Goal: Contribute content

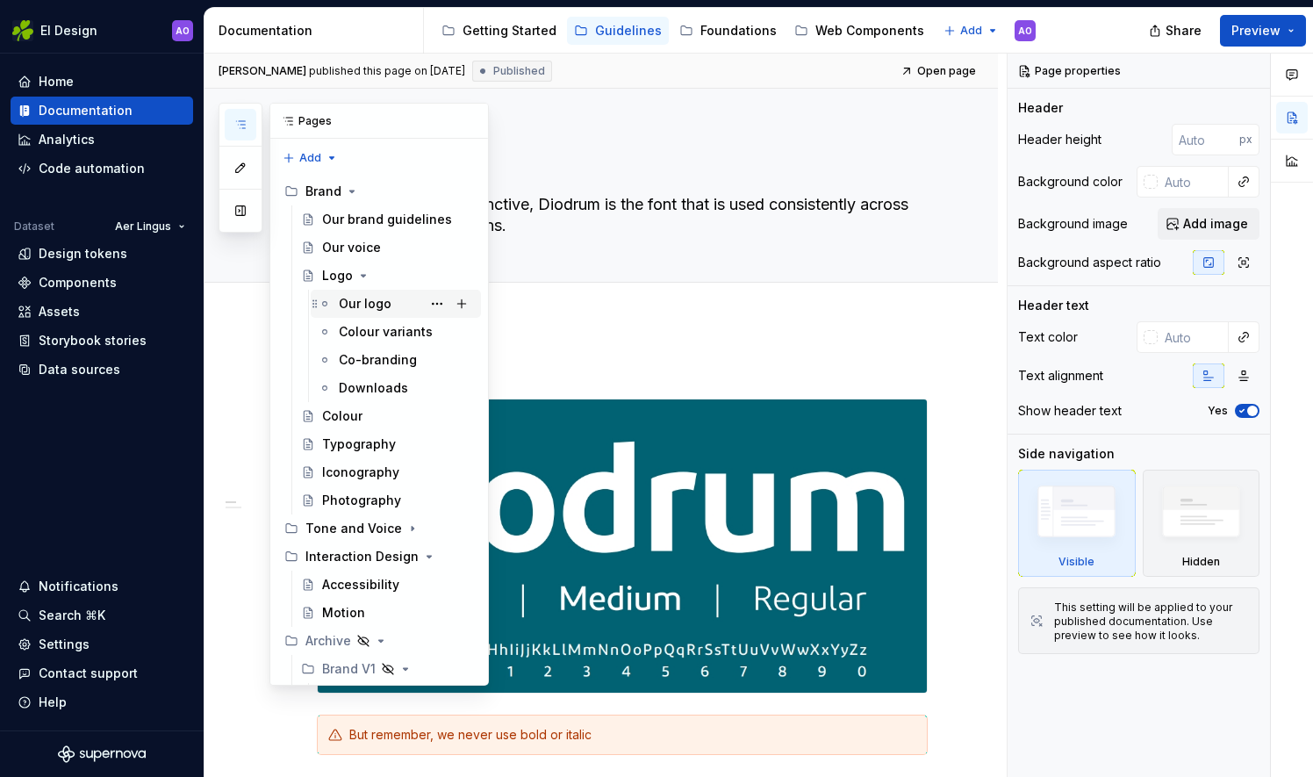
click at [379, 302] on div "Our logo" at bounding box center [365, 304] width 53 height 18
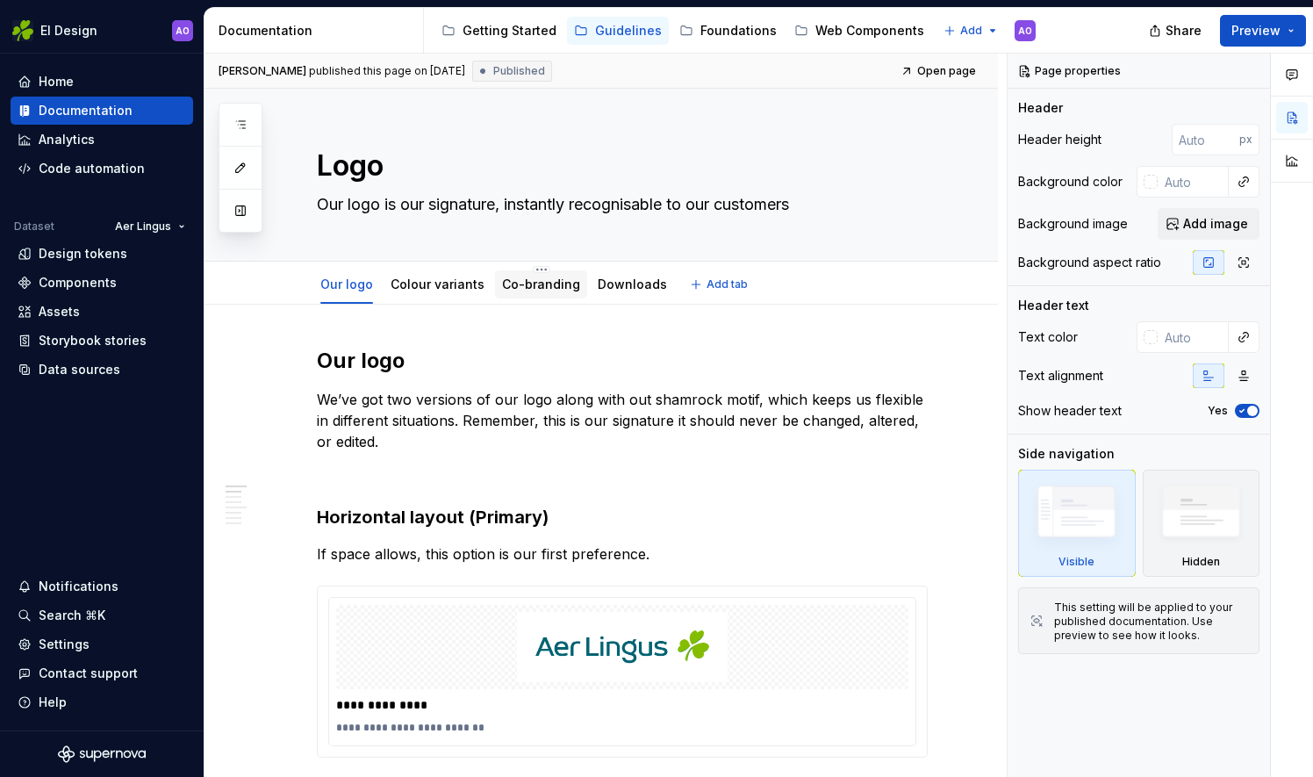
click at [560, 288] on link "Co-branding" at bounding box center [541, 284] width 78 height 15
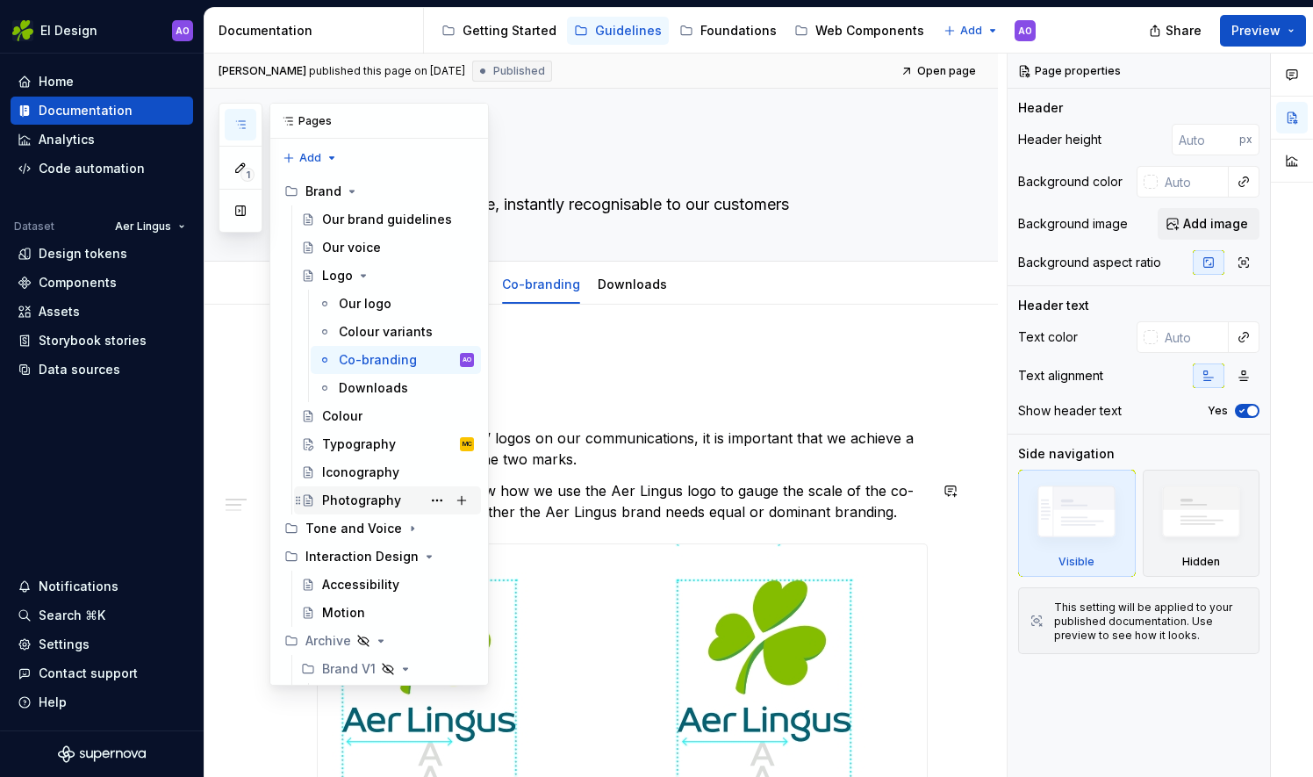
click at [356, 500] on div "Photography" at bounding box center [361, 501] width 79 height 18
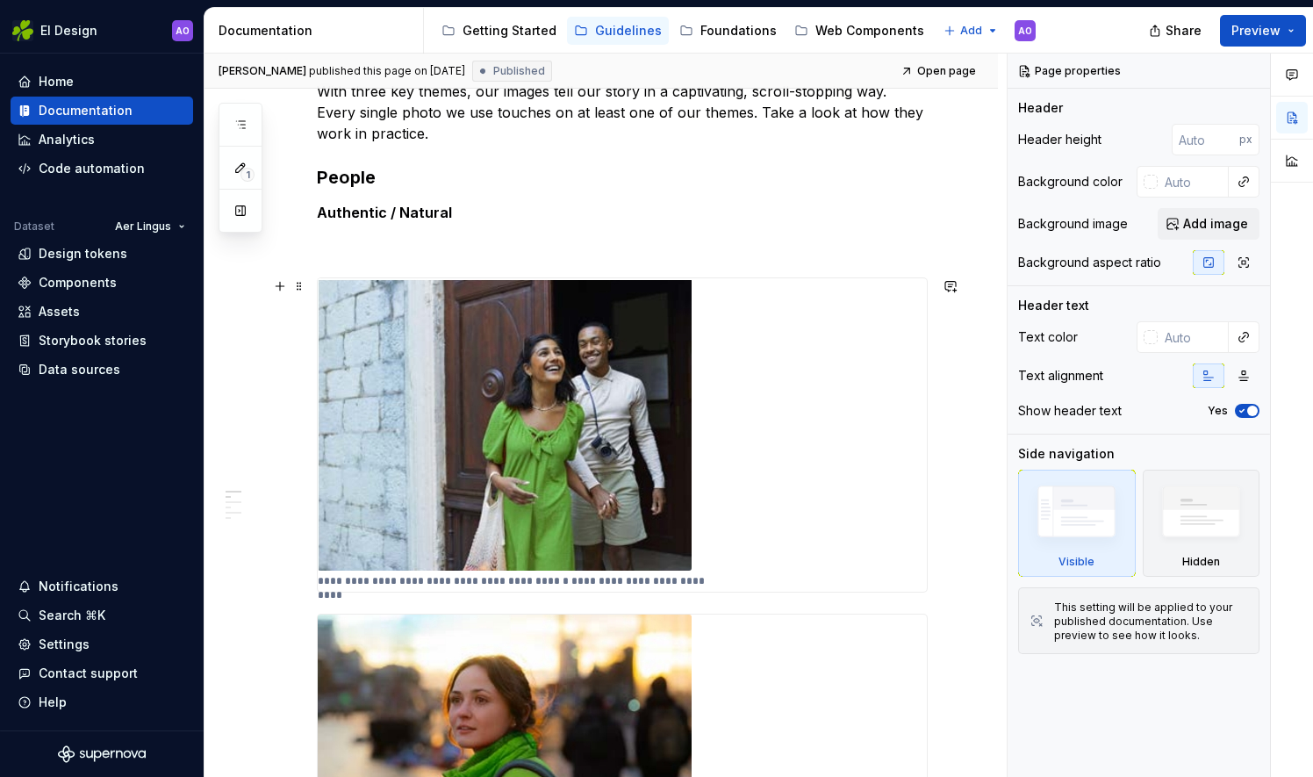
scroll to position [351, 0]
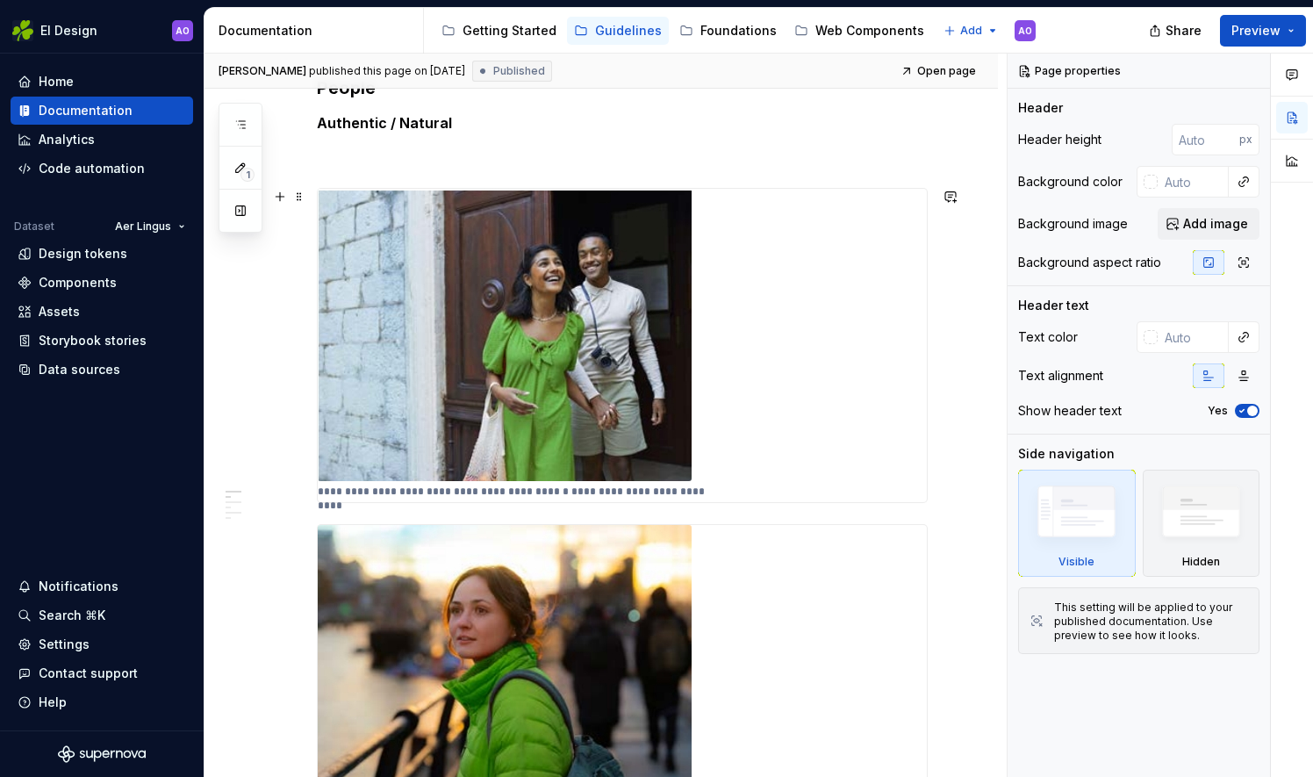
drag, startPoint x: 576, startPoint y: 339, endPoint x: 588, endPoint y: 329, distance: 15.6
click at [578, 337] on img at bounding box center [505, 335] width 374 height 292
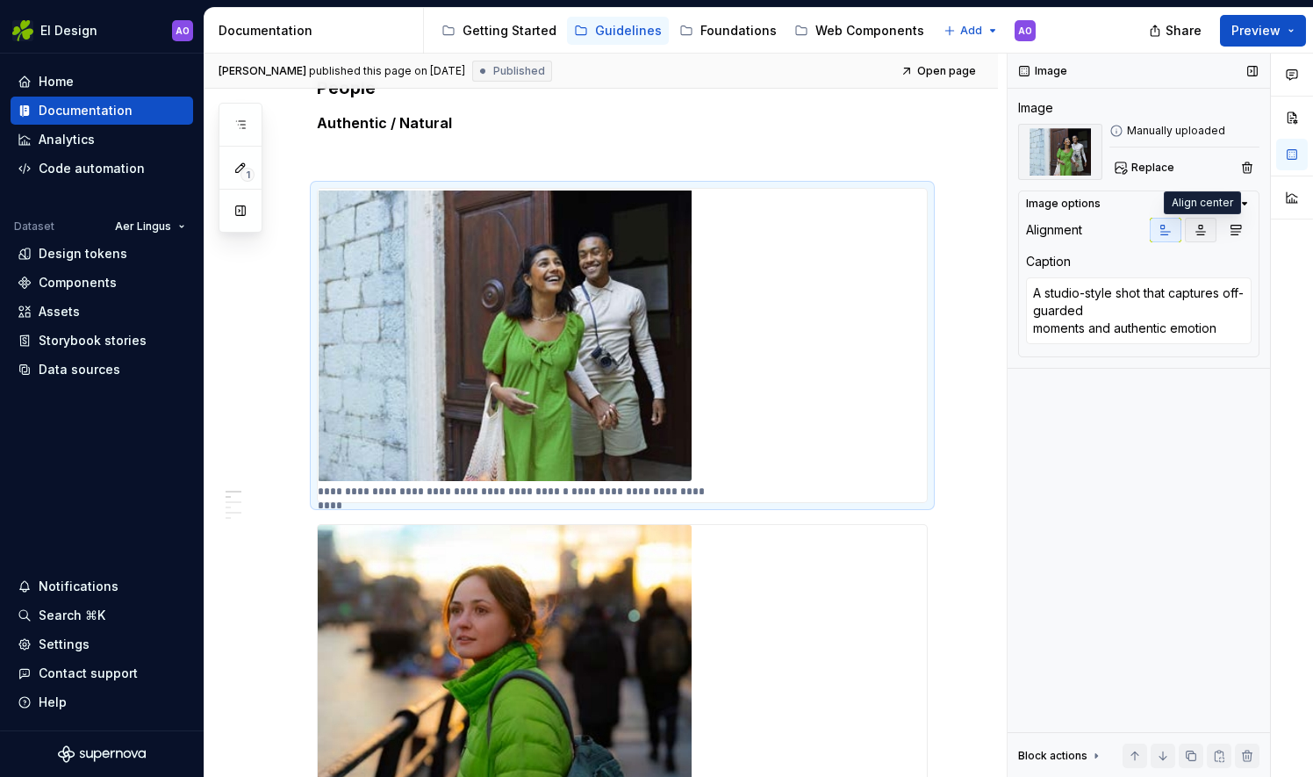
click at [1203, 231] on icon "button" at bounding box center [1201, 231] width 10 height 10
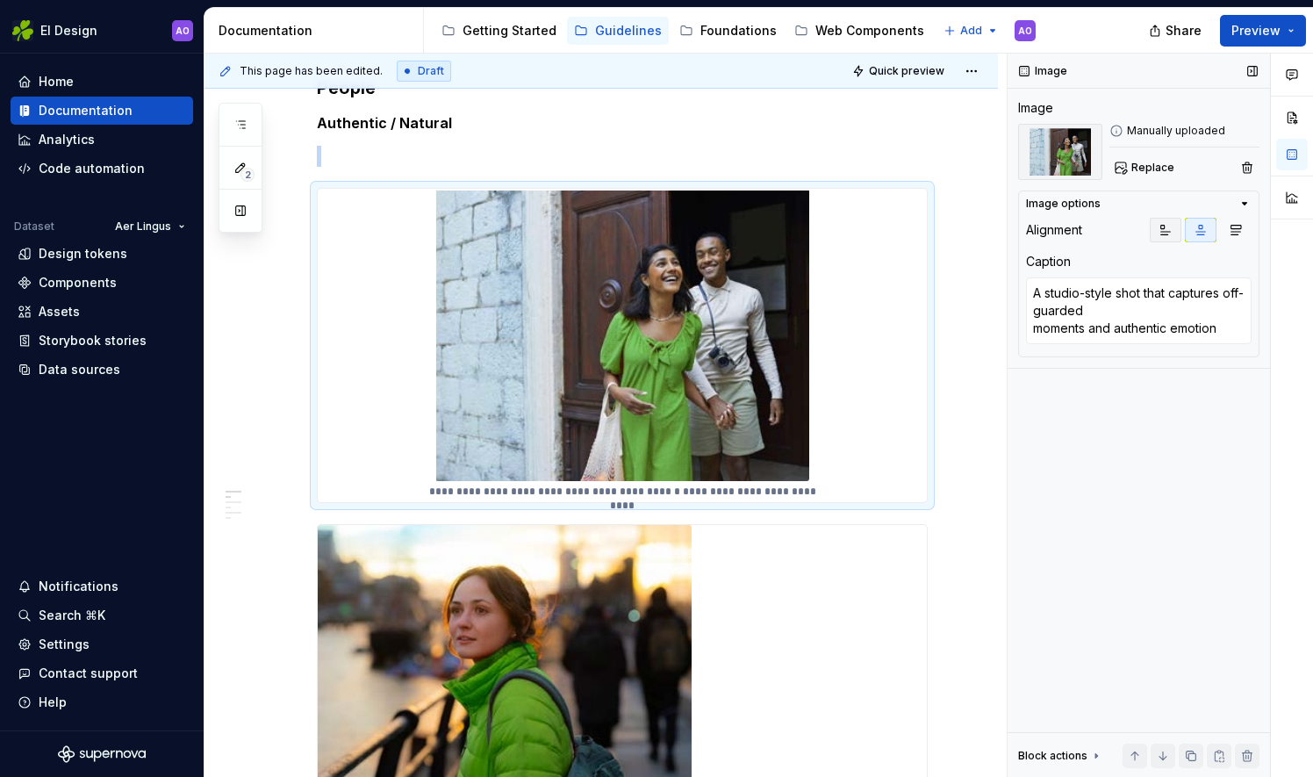
click at [1171, 233] on icon "button" at bounding box center [1166, 230] width 14 height 14
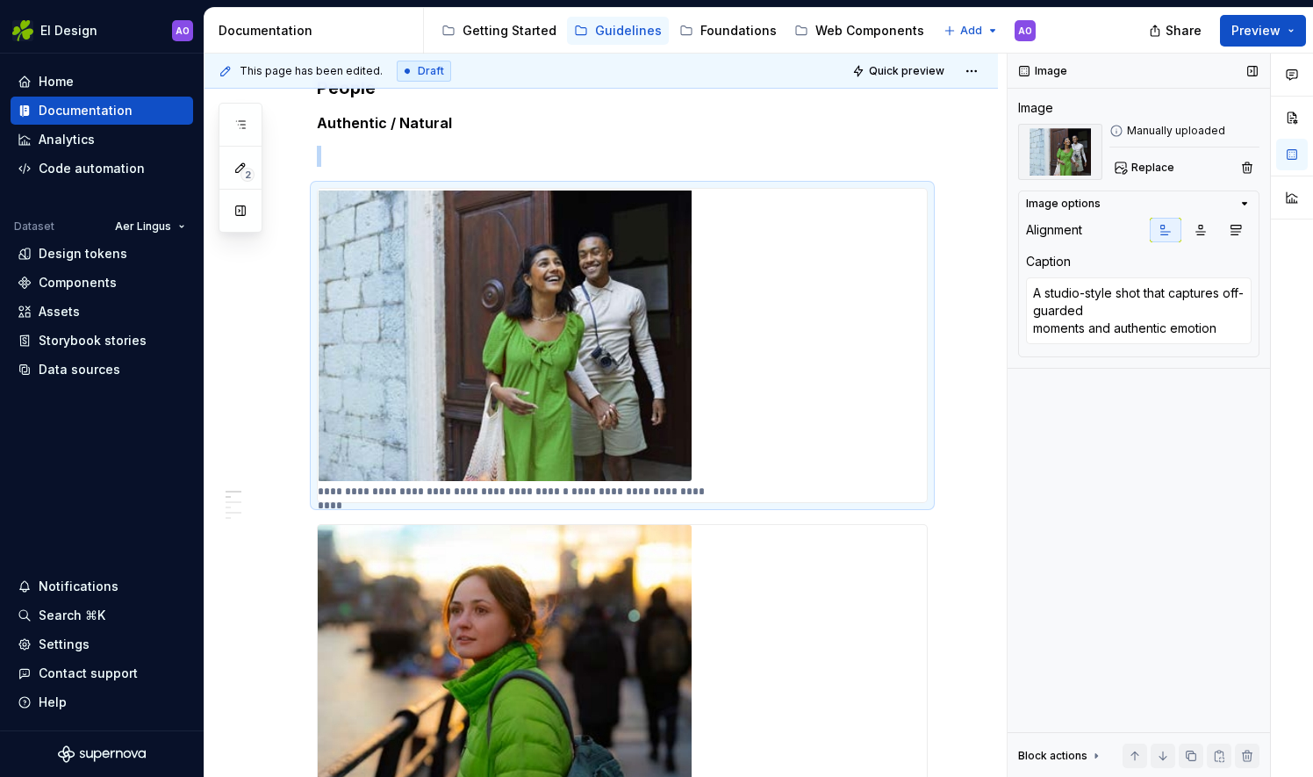
click at [1246, 205] on icon "button" at bounding box center [1245, 204] width 14 height 14
click at [612, 639] on img at bounding box center [505, 671] width 374 height 292
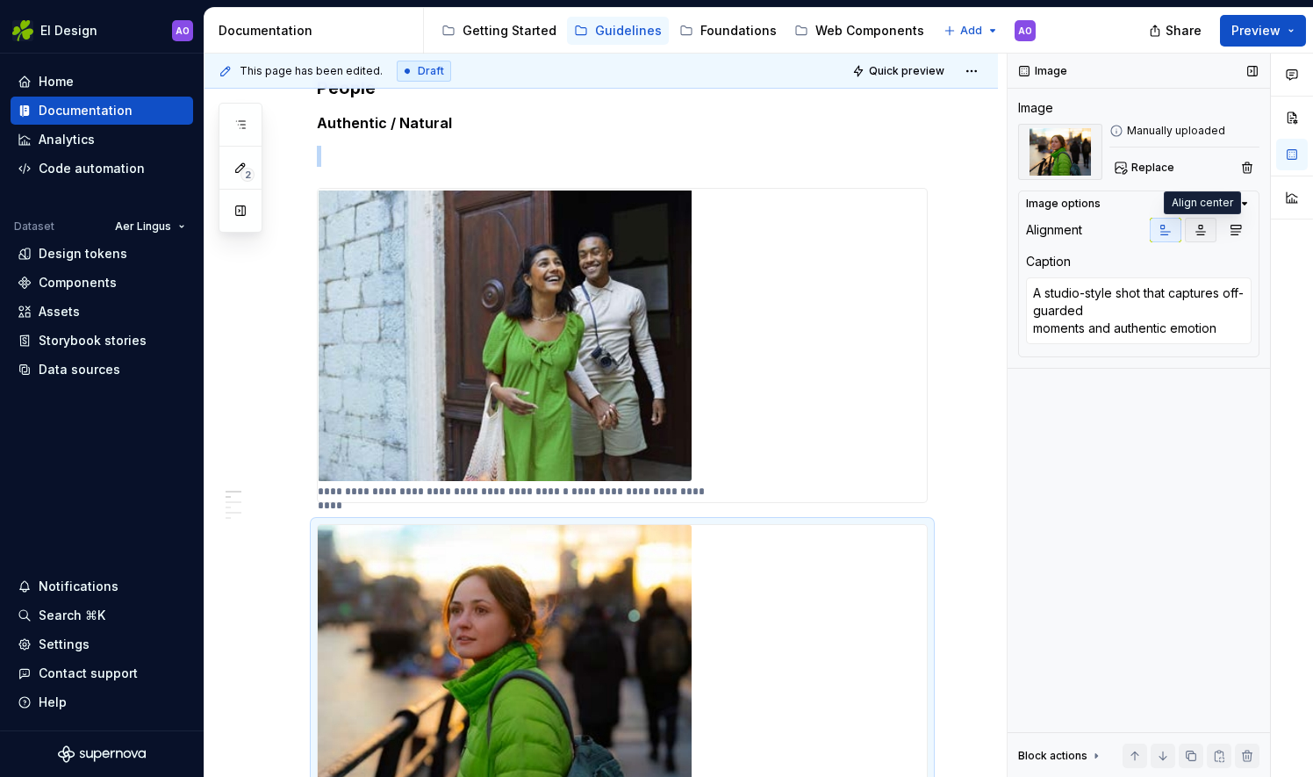
click at [1205, 233] on icon "button" at bounding box center [1201, 230] width 14 height 14
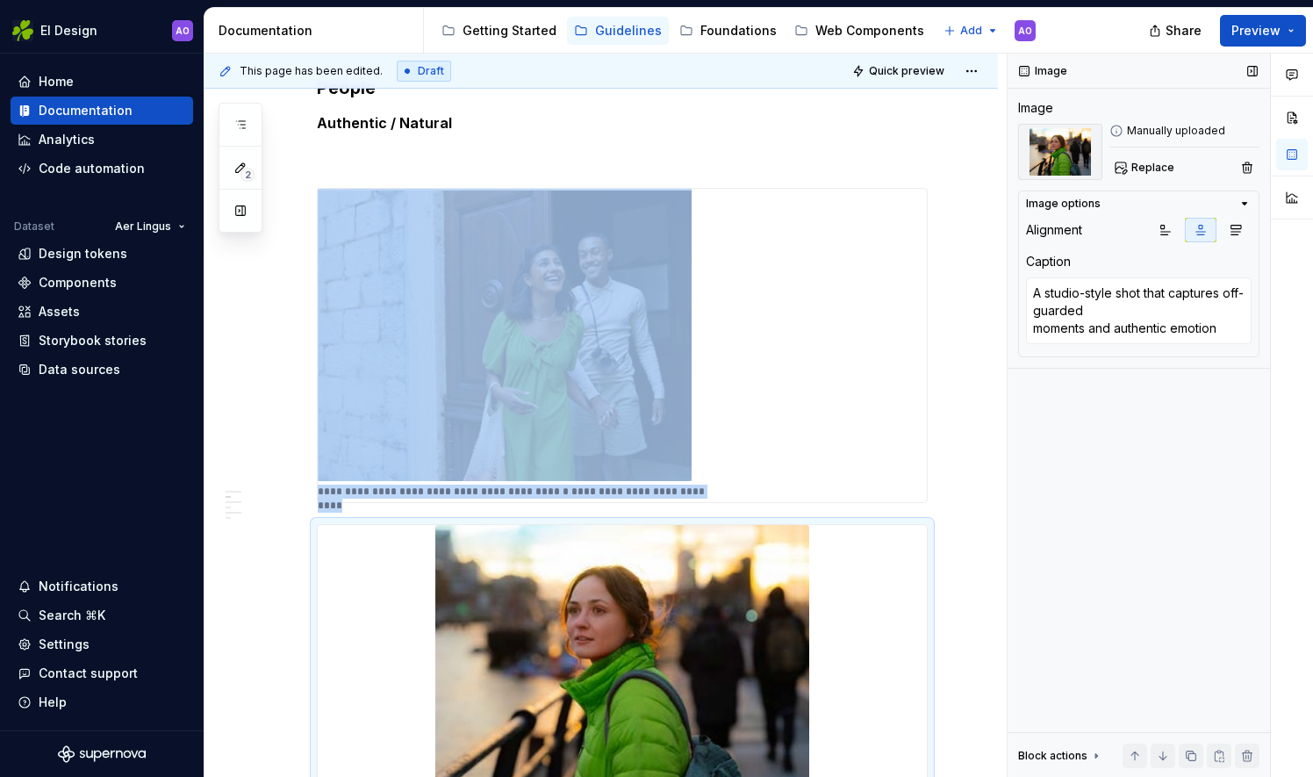
scroll to position [411, 0]
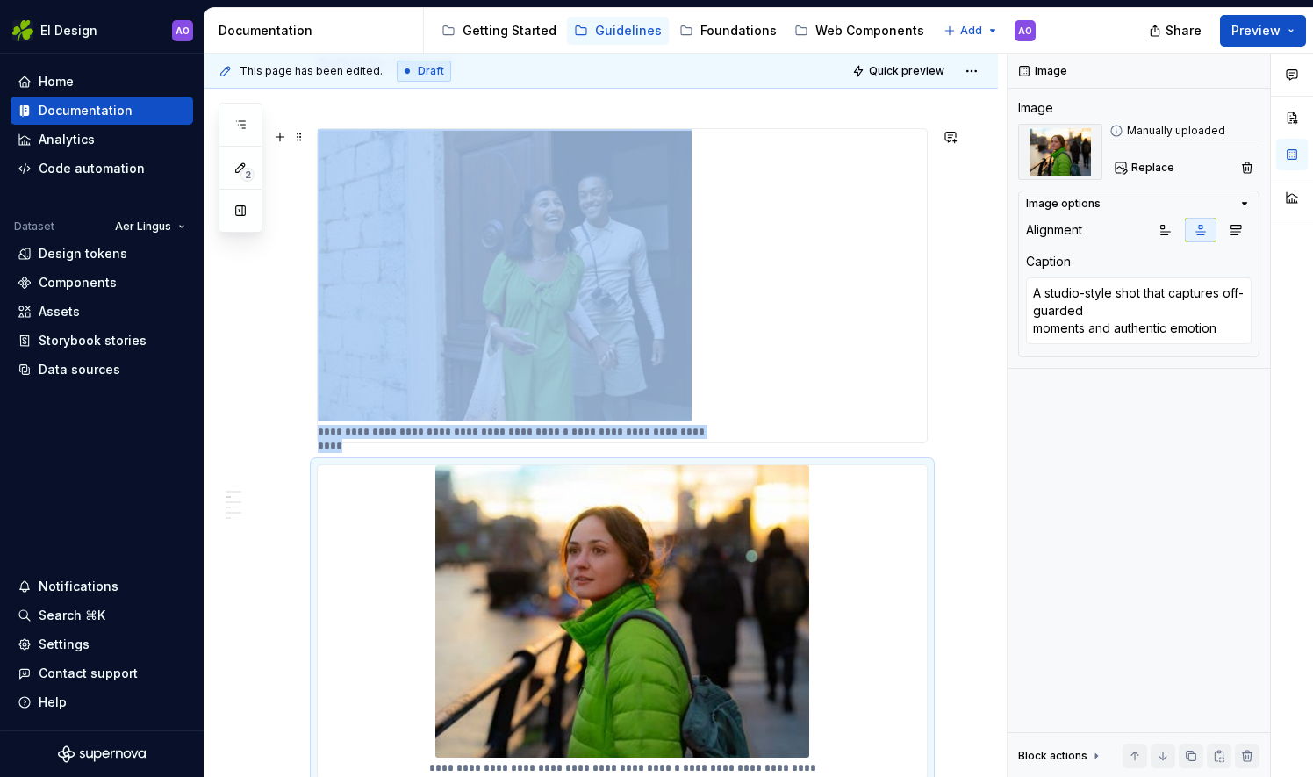
click at [545, 361] on img at bounding box center [505, 275] width 374 height 292
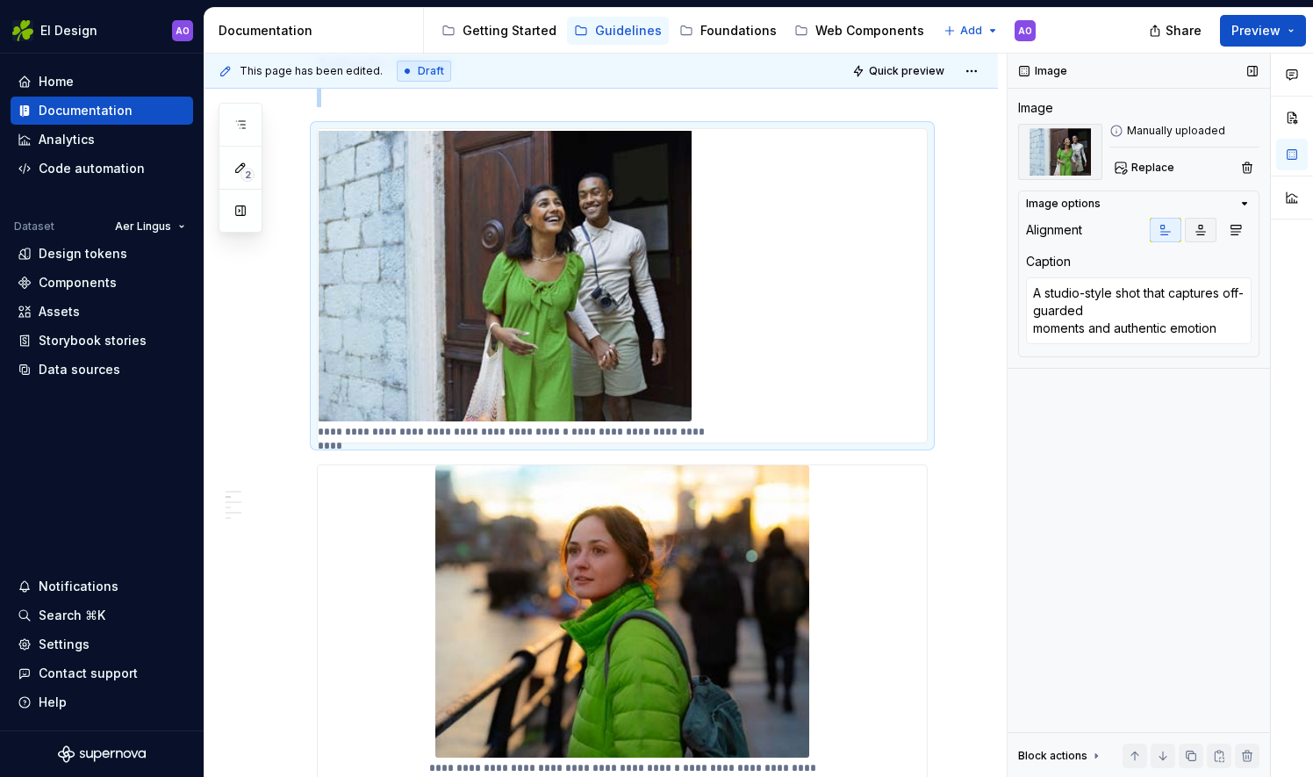
click at [1204, 233] on icon "button" at bounding box center [1201, 230] width 14 height 14
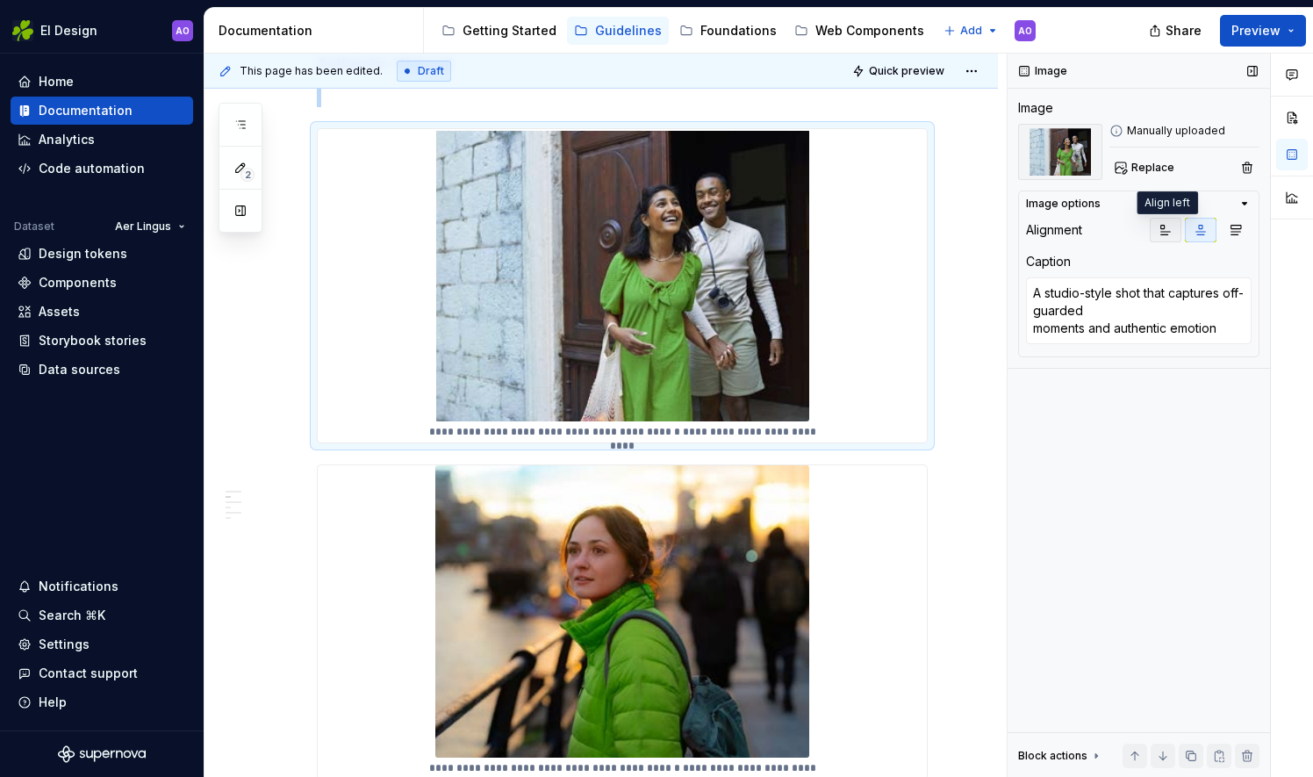
click at [1166, 225] on icon "button" at bounding box center [1166, 230] width 14 height 14
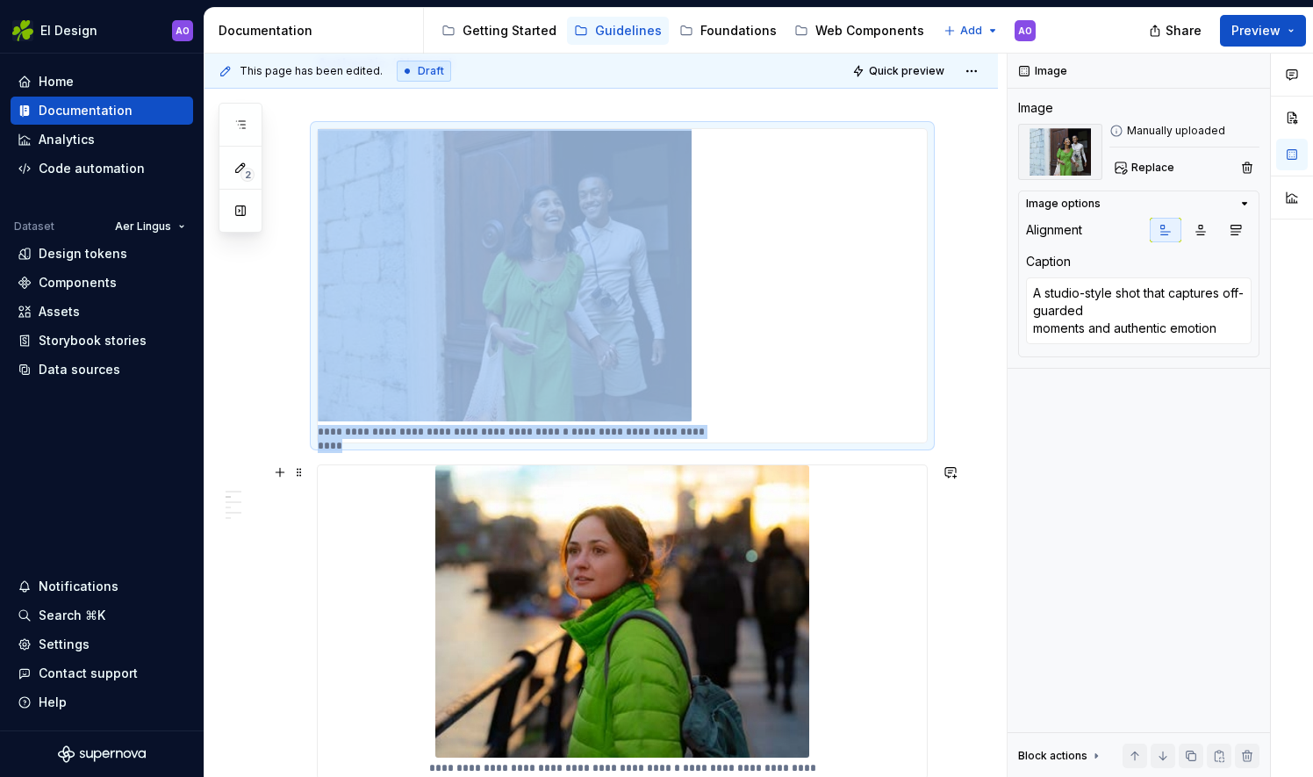
click at [713, 593] on img at bounding box center [622, 611] width 374 height 292
click at [1175, 231] on button "button" at bounding box center [1166, 230] width 32 height 25
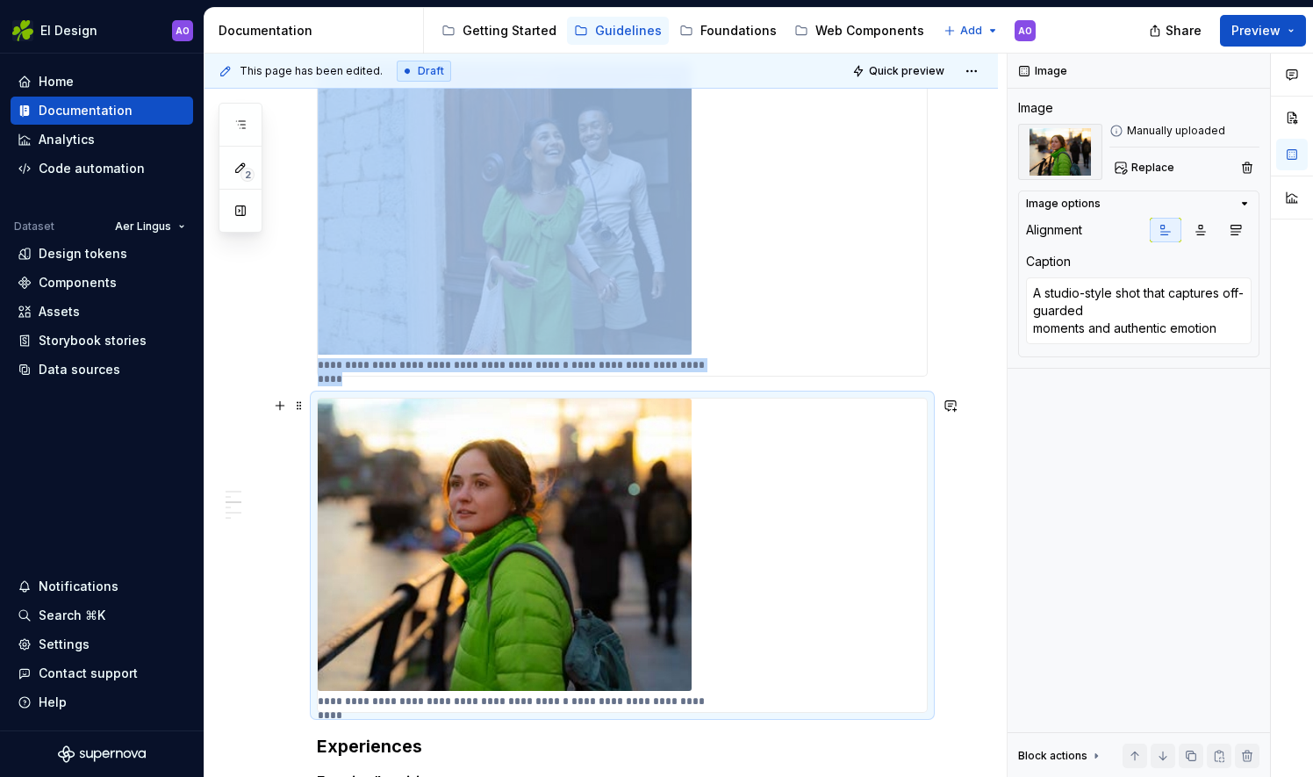
scroll to position [499, 0]
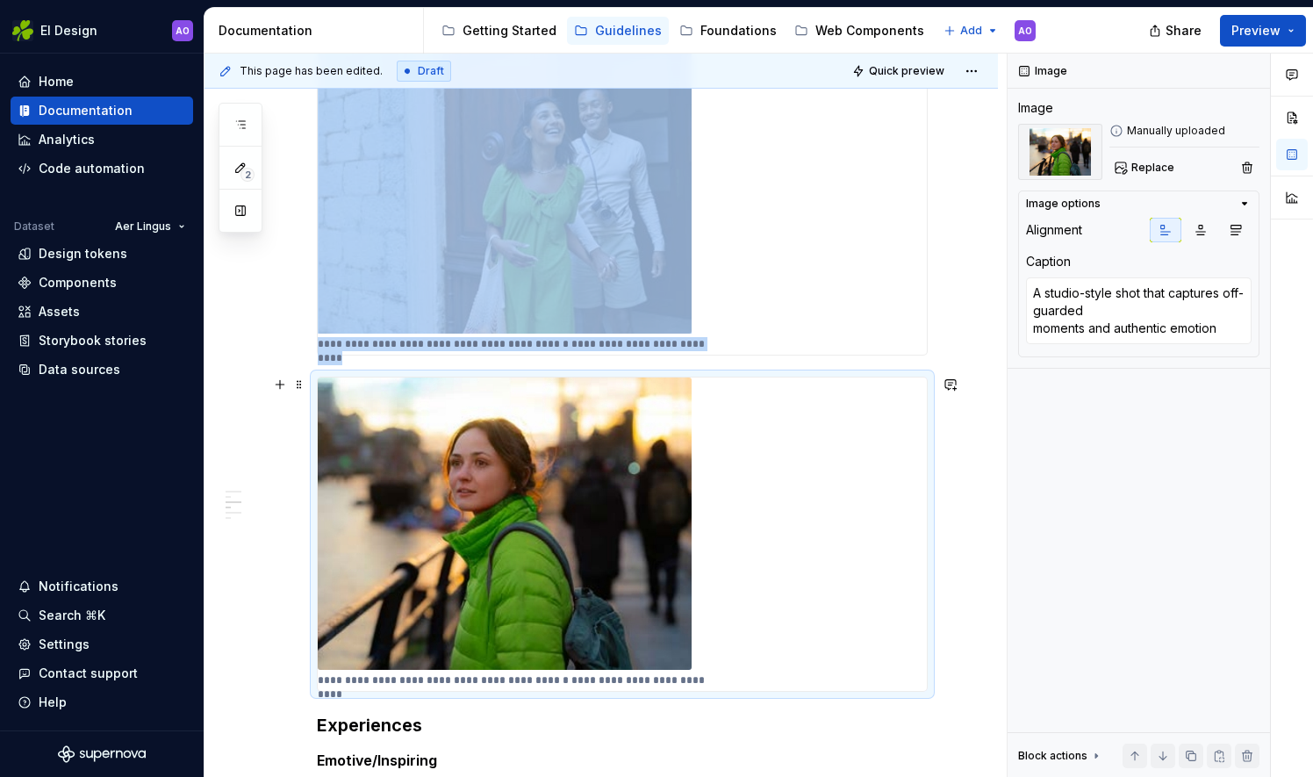
click at [561, 573] on img at bounding box center [505, 523] width 374 height 292
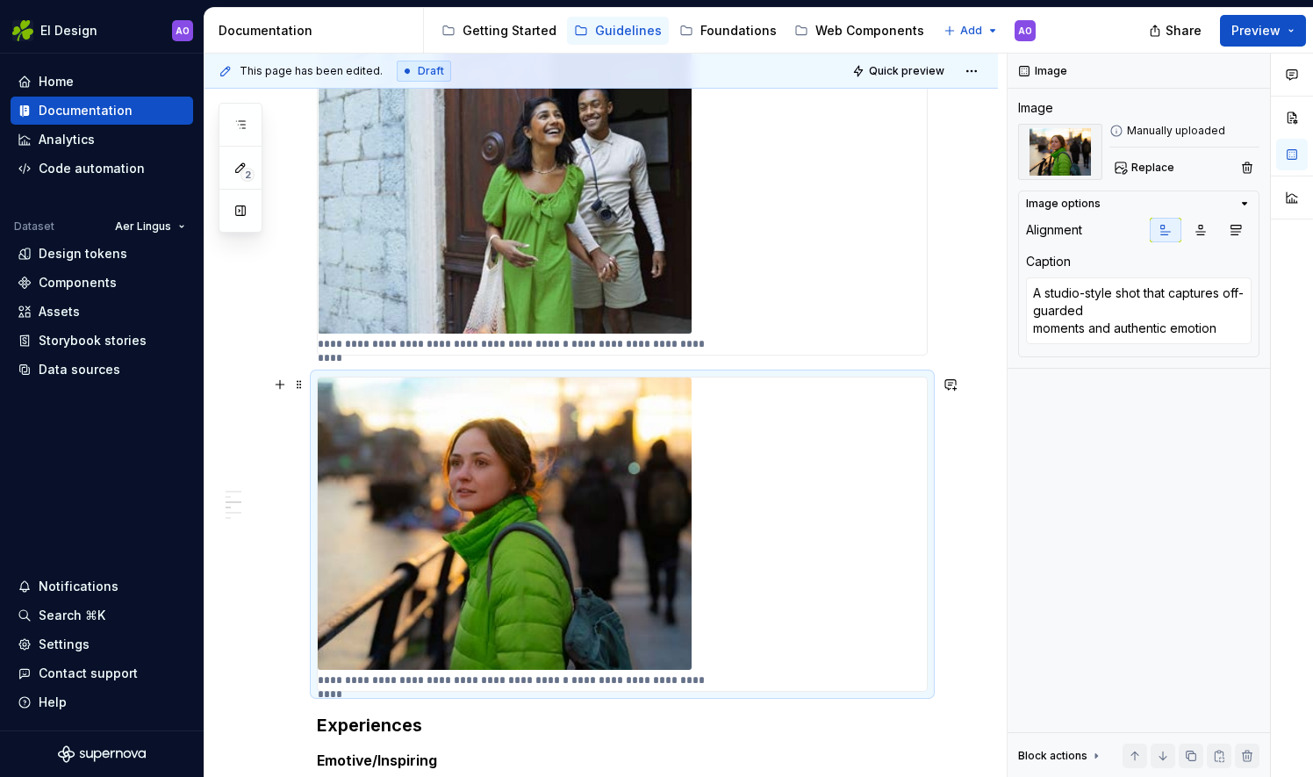
click at [784, 490] on div "**********" at bounding box center [622, 533] width 609 height 313
click at [298, 384] on span at bounding box center [299, 384] width 14 height 25
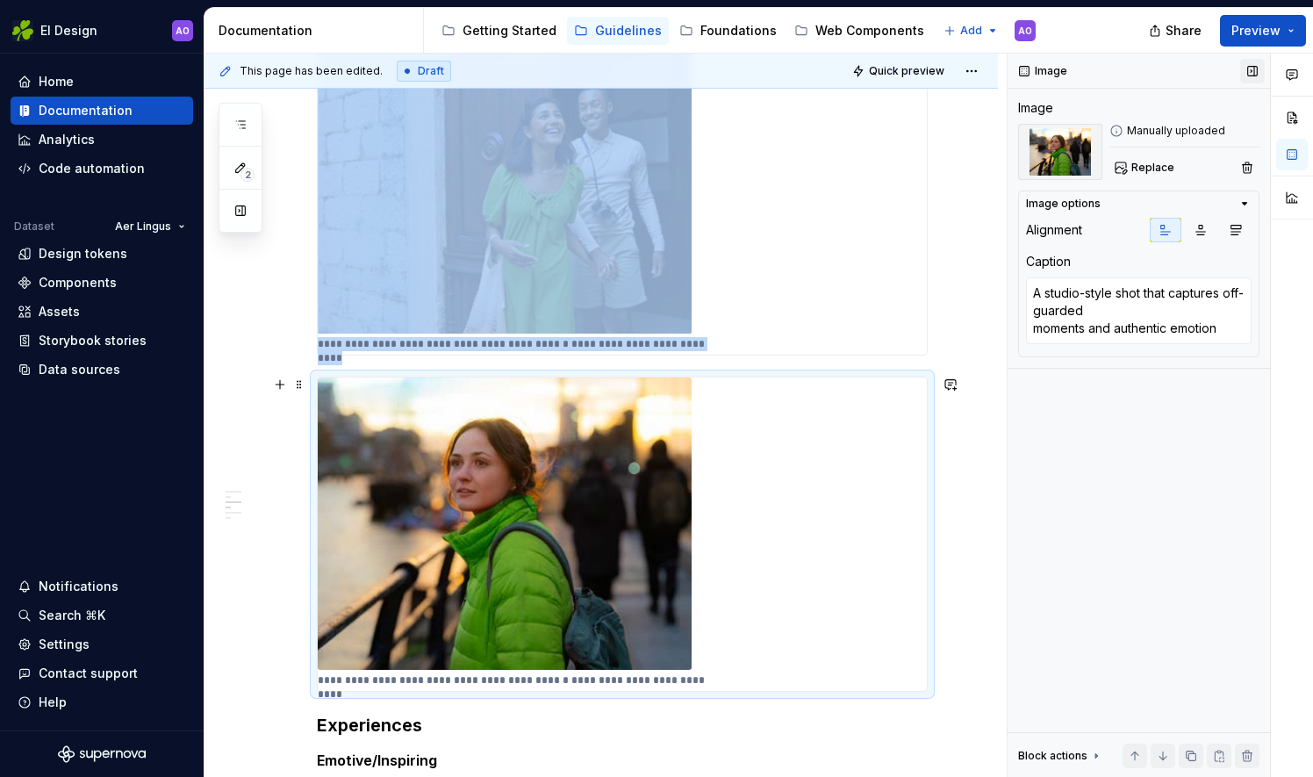
click at [1255, 76] on button "button" at bounding box center [1252, 71] width 25 height 25
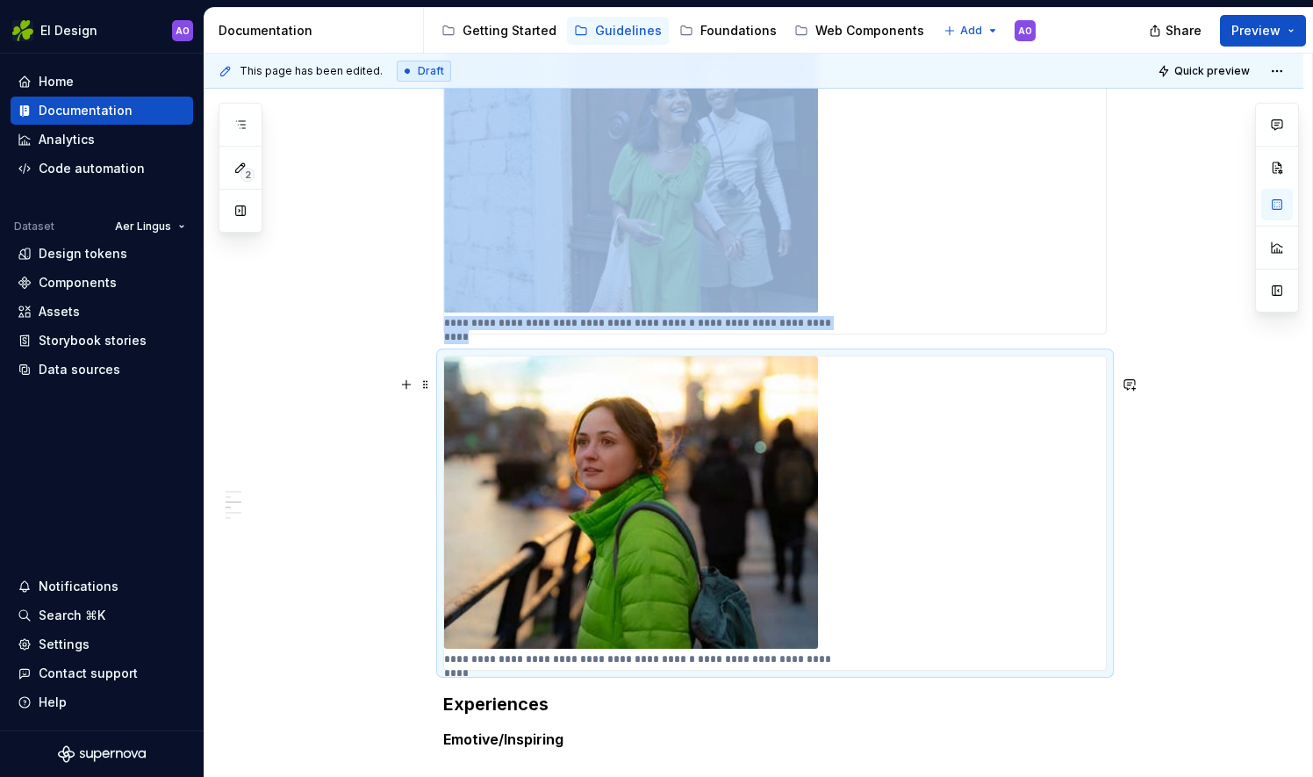
scroll to position [478, 0]
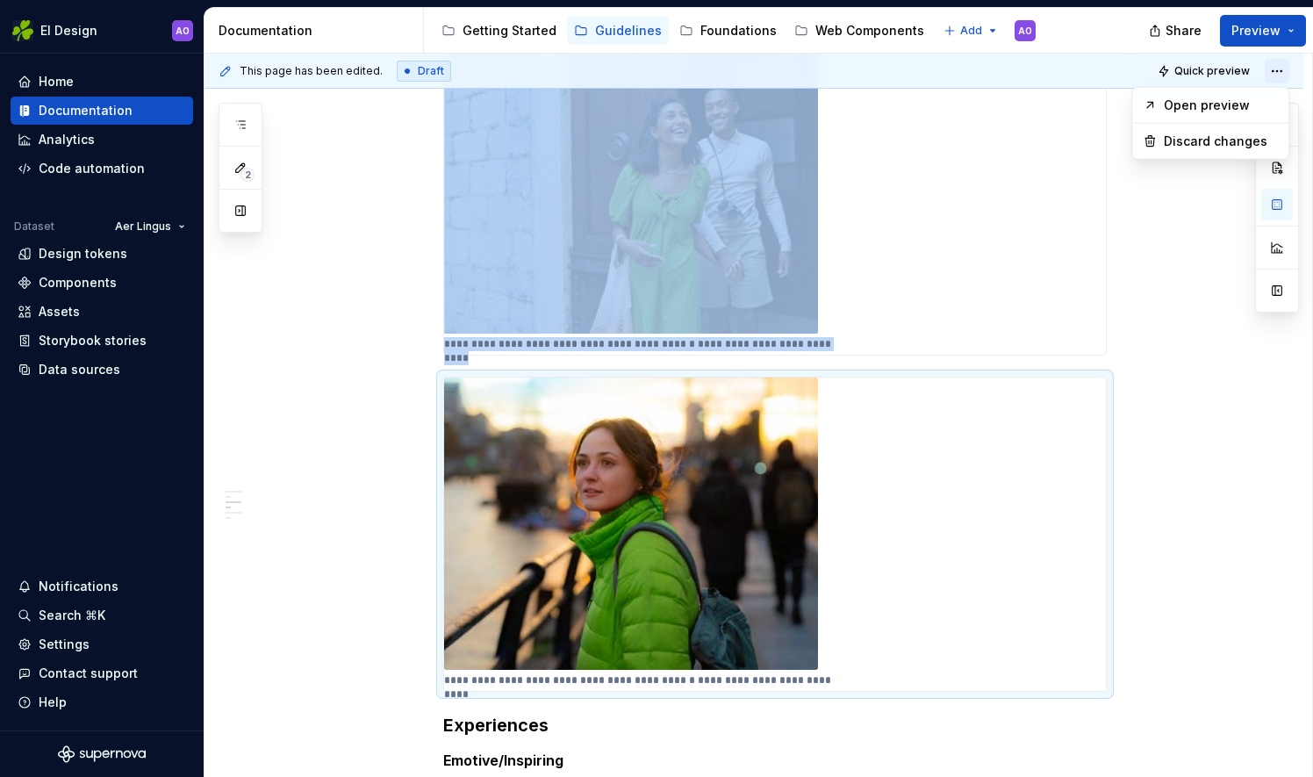
click at [1279, 73] on html "EI Design AO Home Documentation Analytics Code automation Dataset Aer Lingus De…" at bounding box center [656, 388] width 1313 height 777
click at [1276, 73] on html "EI Design AO Home Documentation Analytics Code automation Dataset Aer Lingus De…" at bounding box center [656, 388] width 1313 height 777
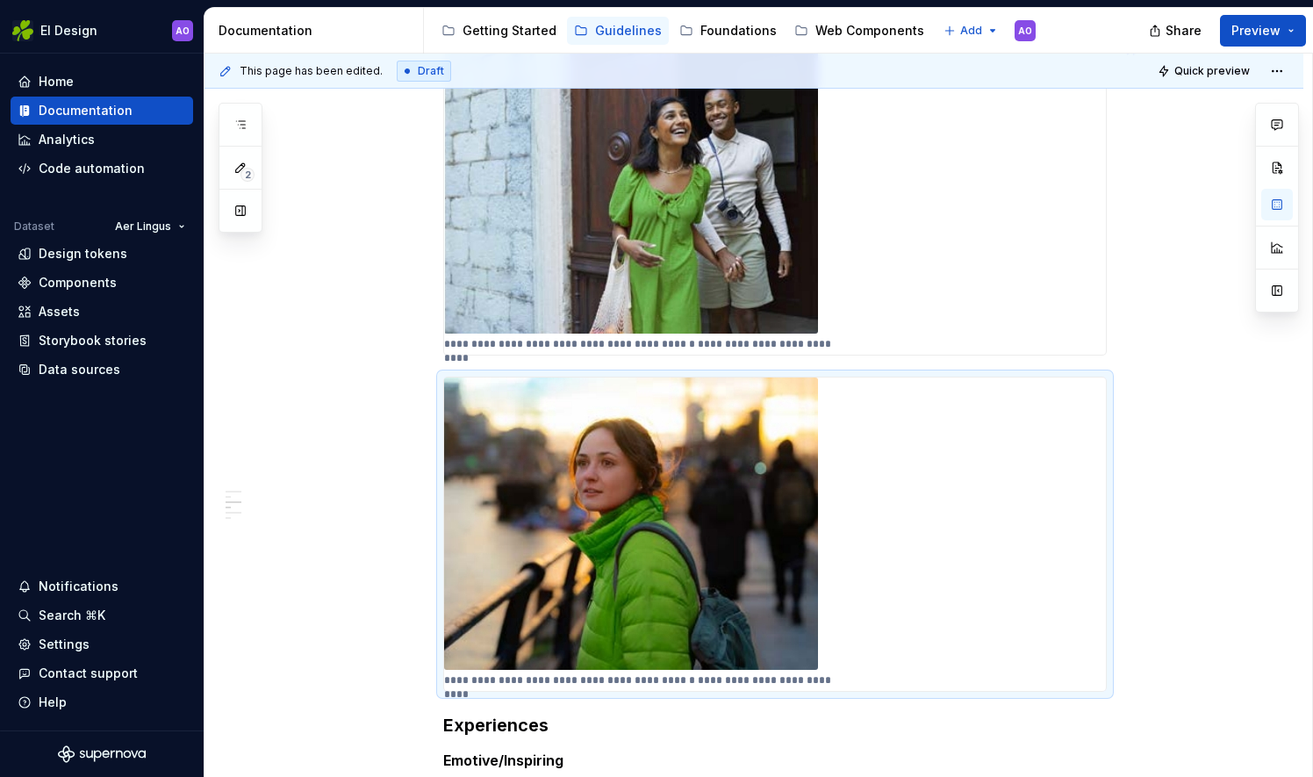
scroll to position [133, 0]
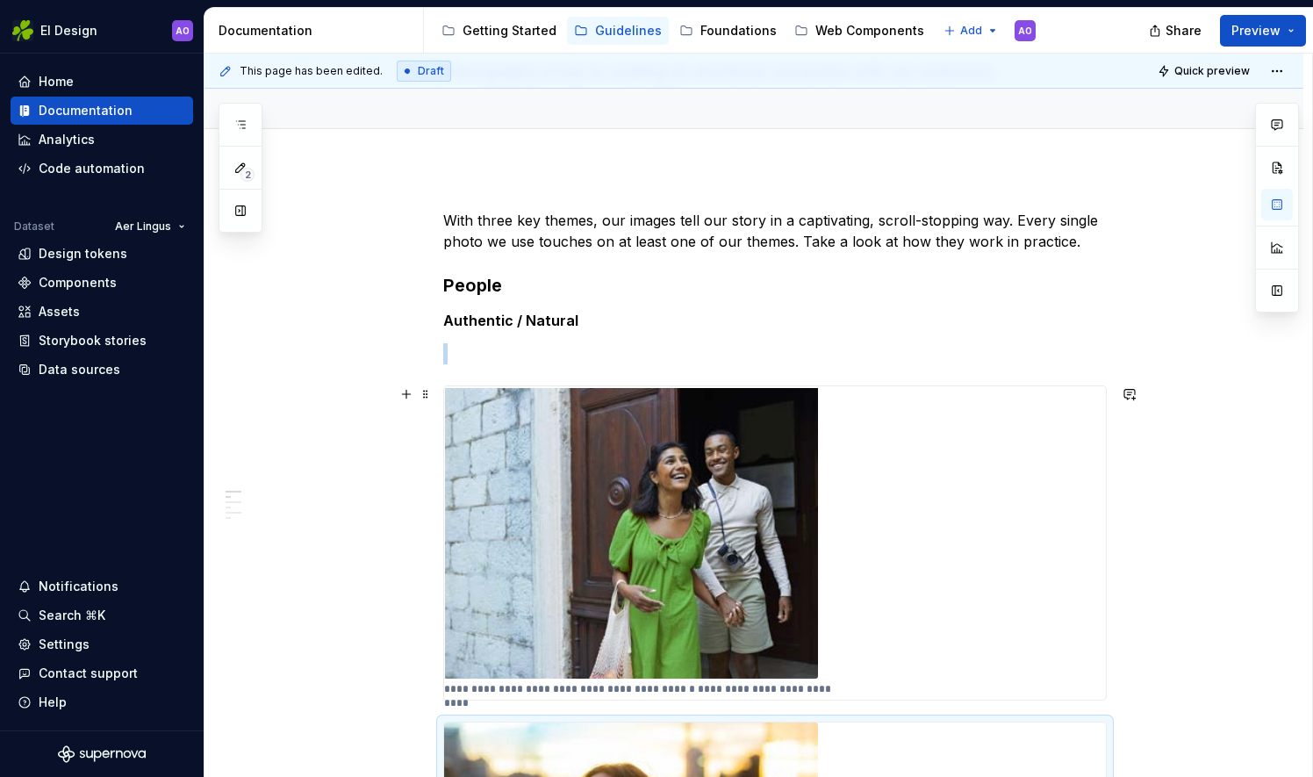
click at [665, 494] on img at bounding box center [631, 532] width 374 height 292
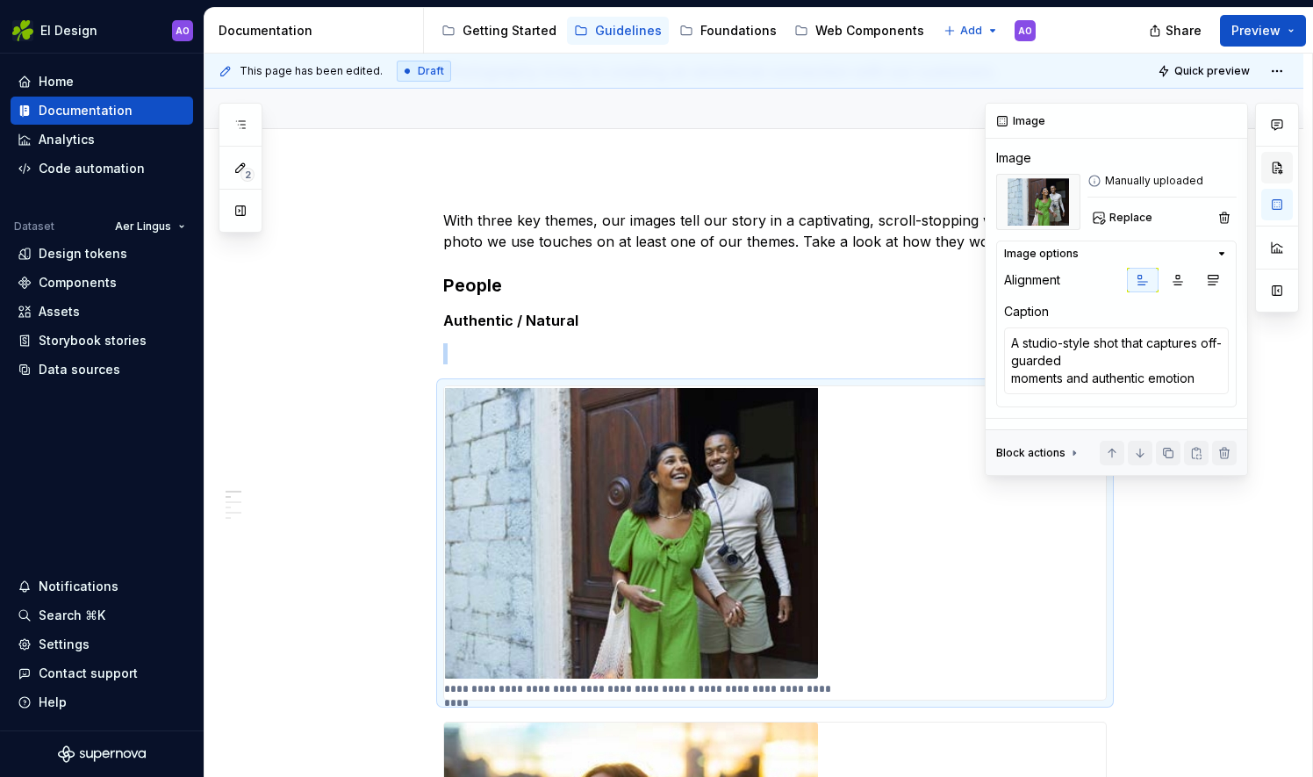
click at [1275, 169] on button "button" at bounding box center [1277, 168] width 32 height 32
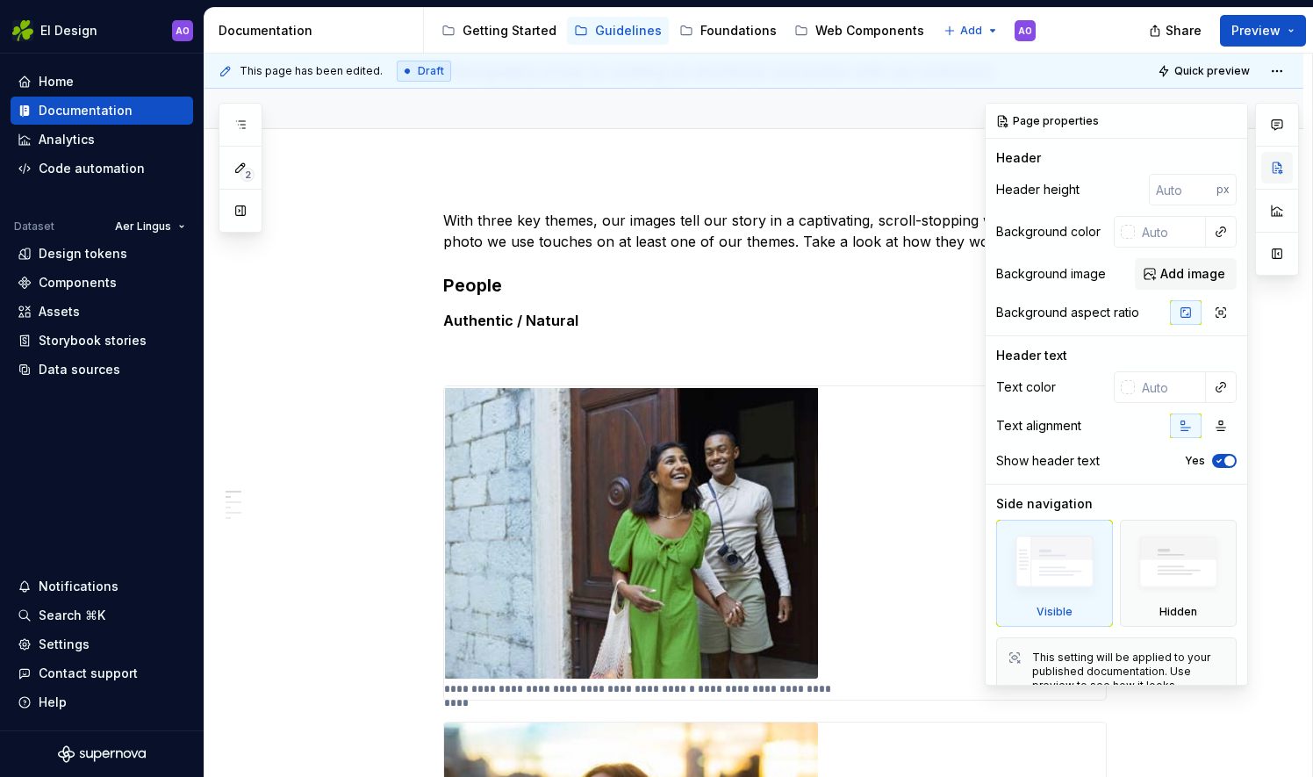
click at [1277, 167] on button "button" at bounding box center [1277, 168] width 32 height 32
click at [1273, 248] on button "button" at bounding box center [1277, 254] width 32 height 32
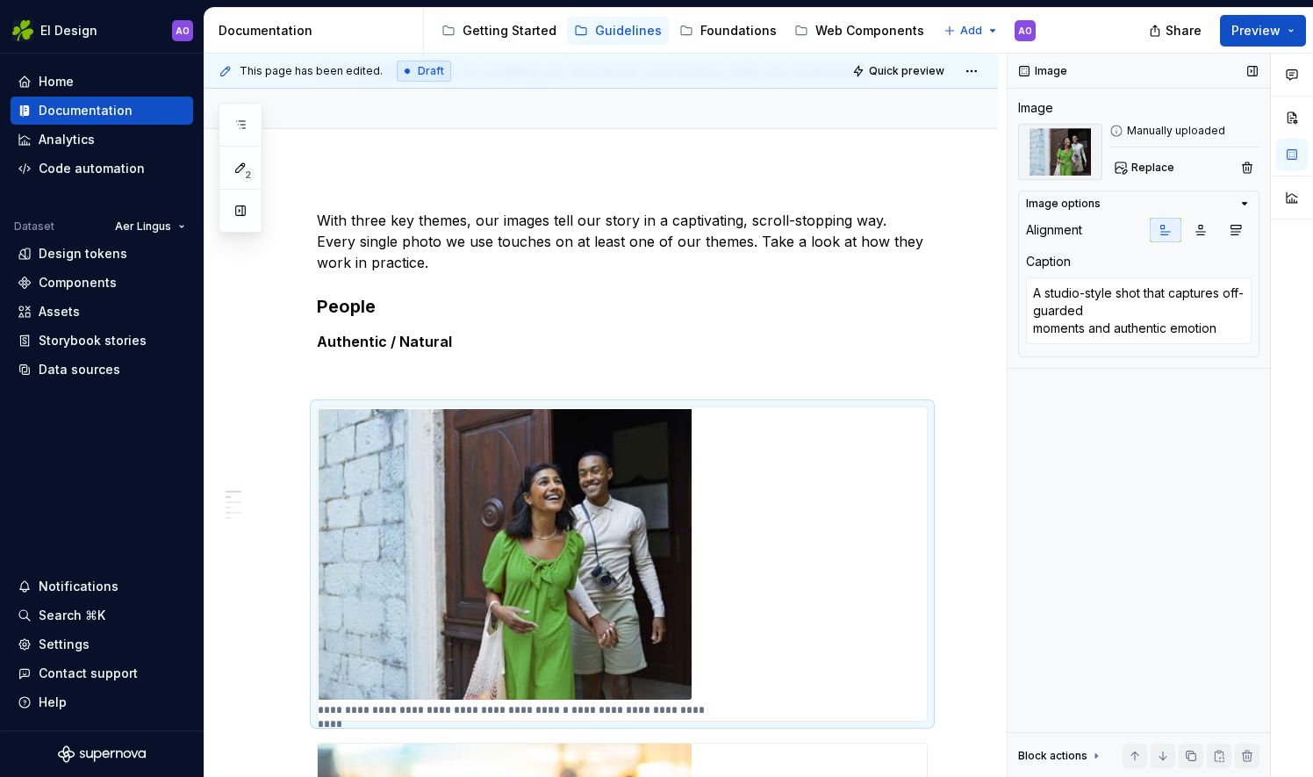
click at [1064, 233] on div "Alignment" at bounding box center [1054, 230] width 56 height 18
click at [1083, 273] on div "Caption A studio-style shot that captures off-guarded moments and authentic emo…" at bounding box center [1139, 300] width 226 height 95
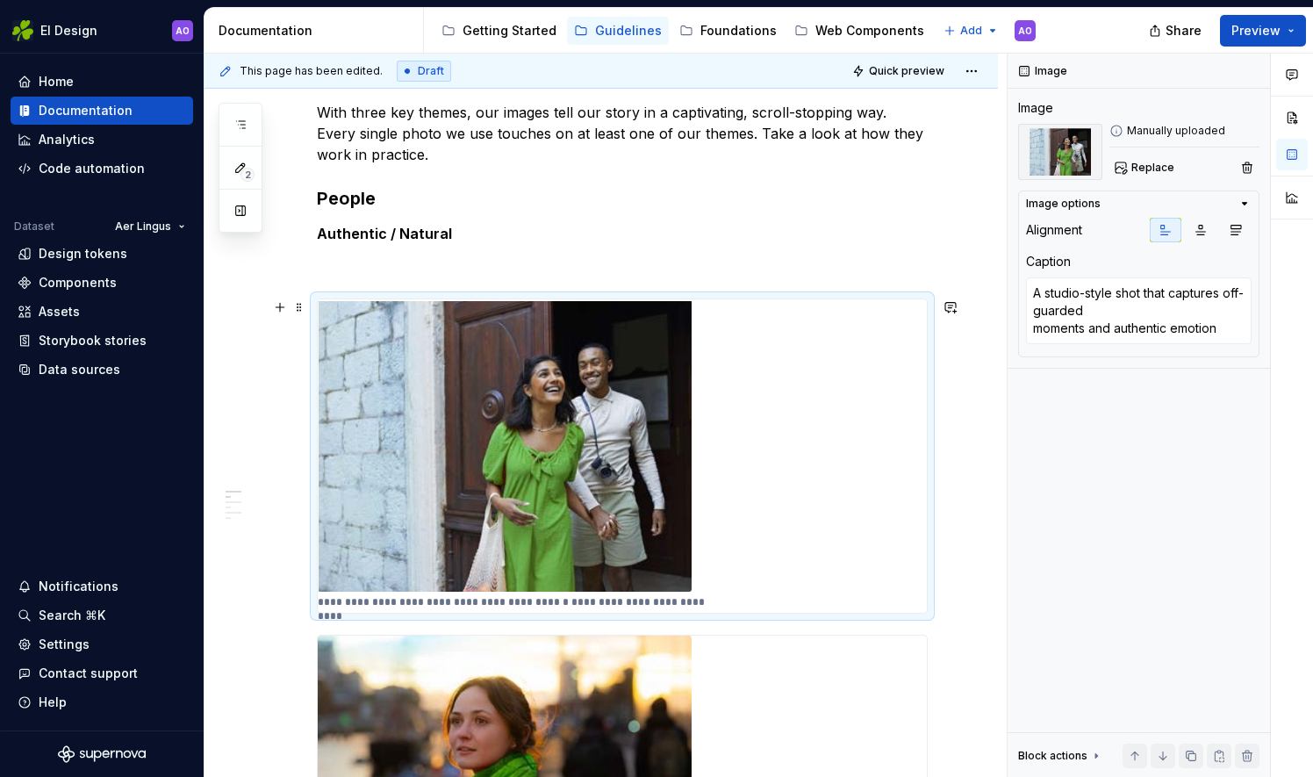
scroll to position [308, 0]
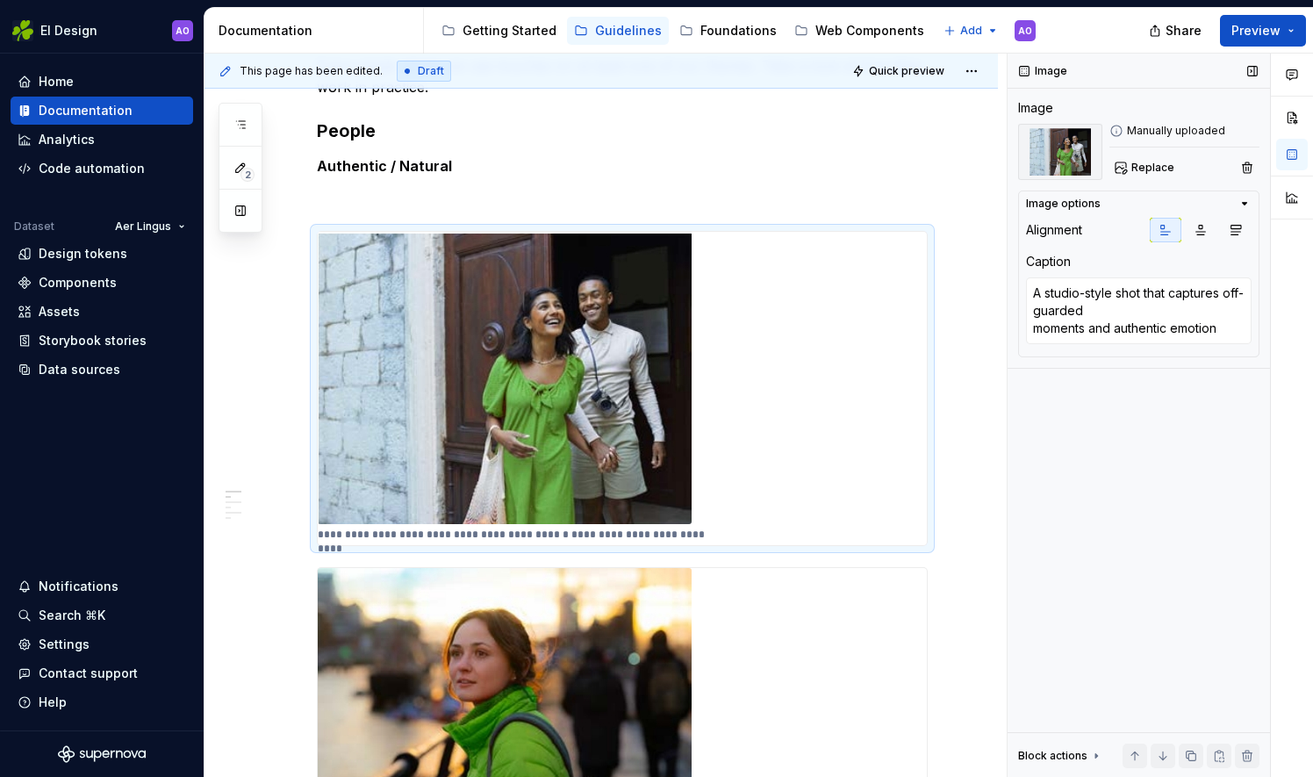
click at [1097, 754] on icon at bounding box center [1096, 756] width 14 height 14
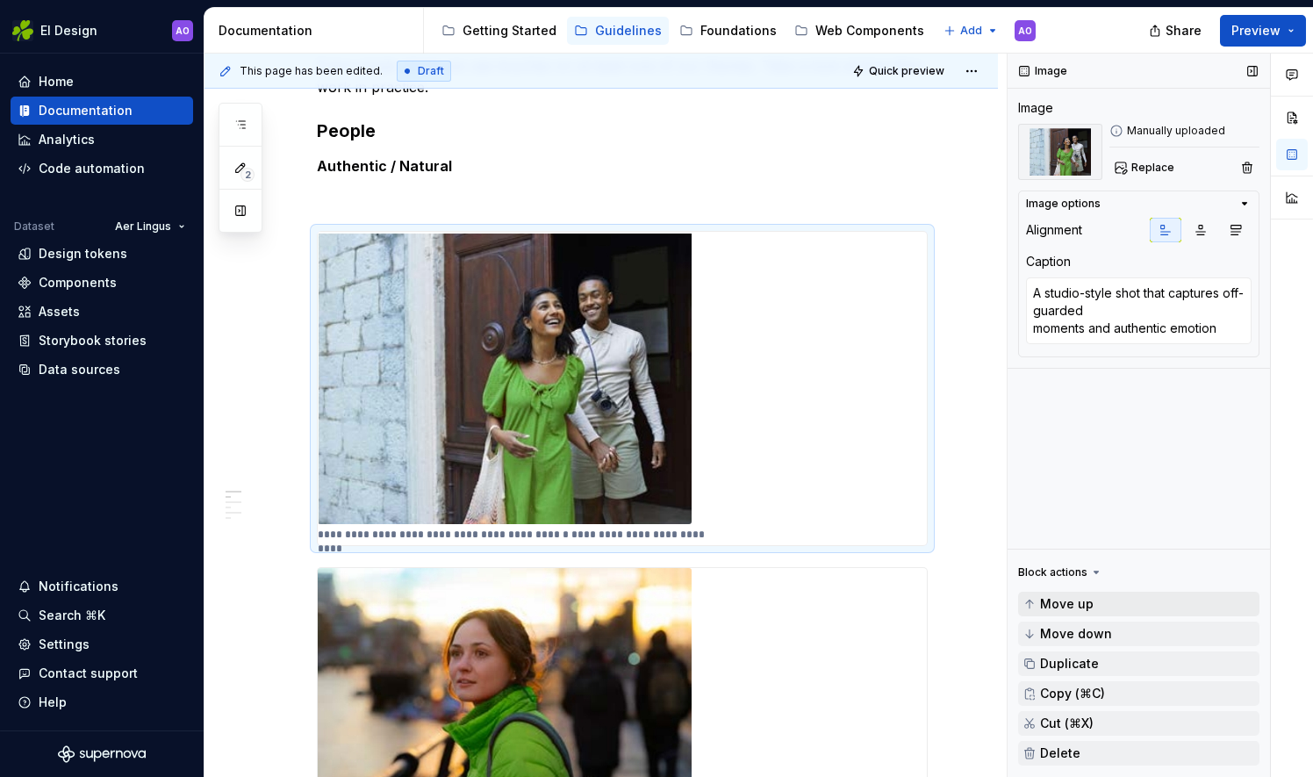
click at [1069, 602] on span "Move up" at bounding box center [1067, 604] width 54 height 14
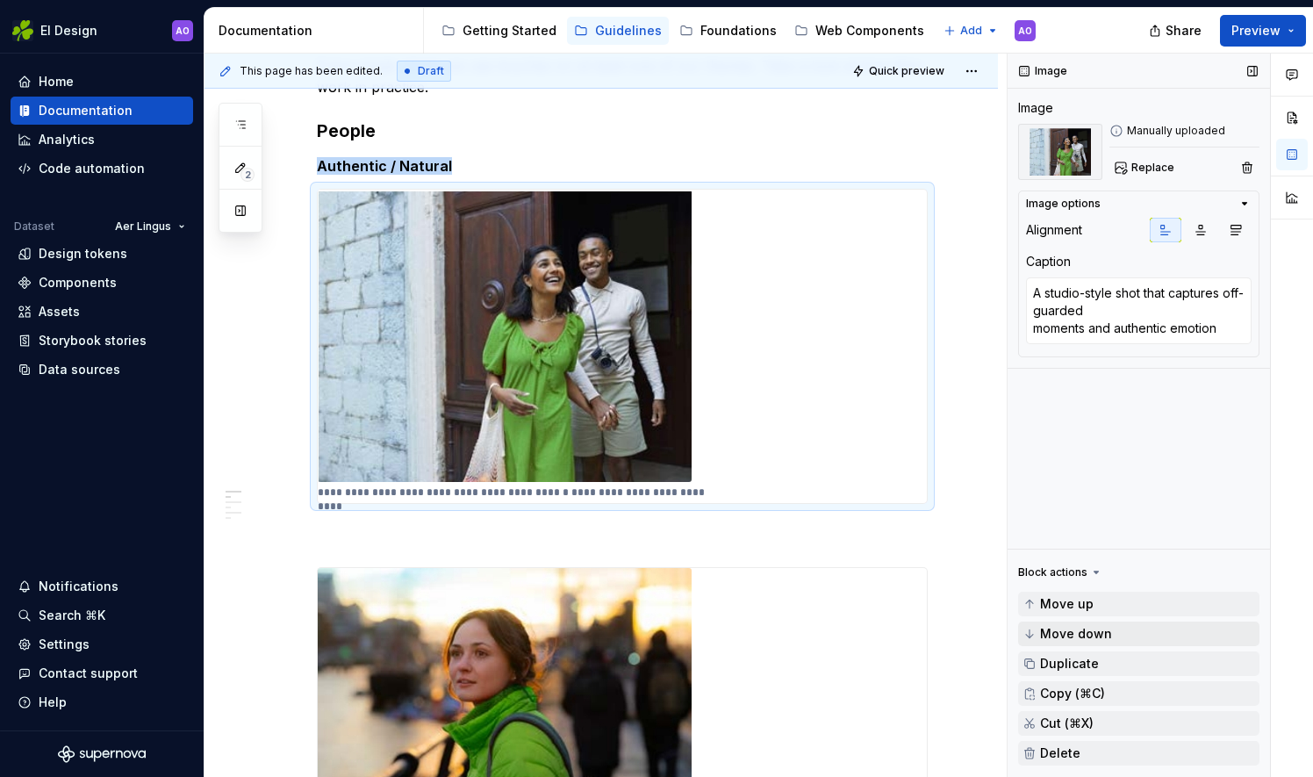
click at [1078, 637] on span "Move down" at bounding box center [1076, 634] width 72 height 14
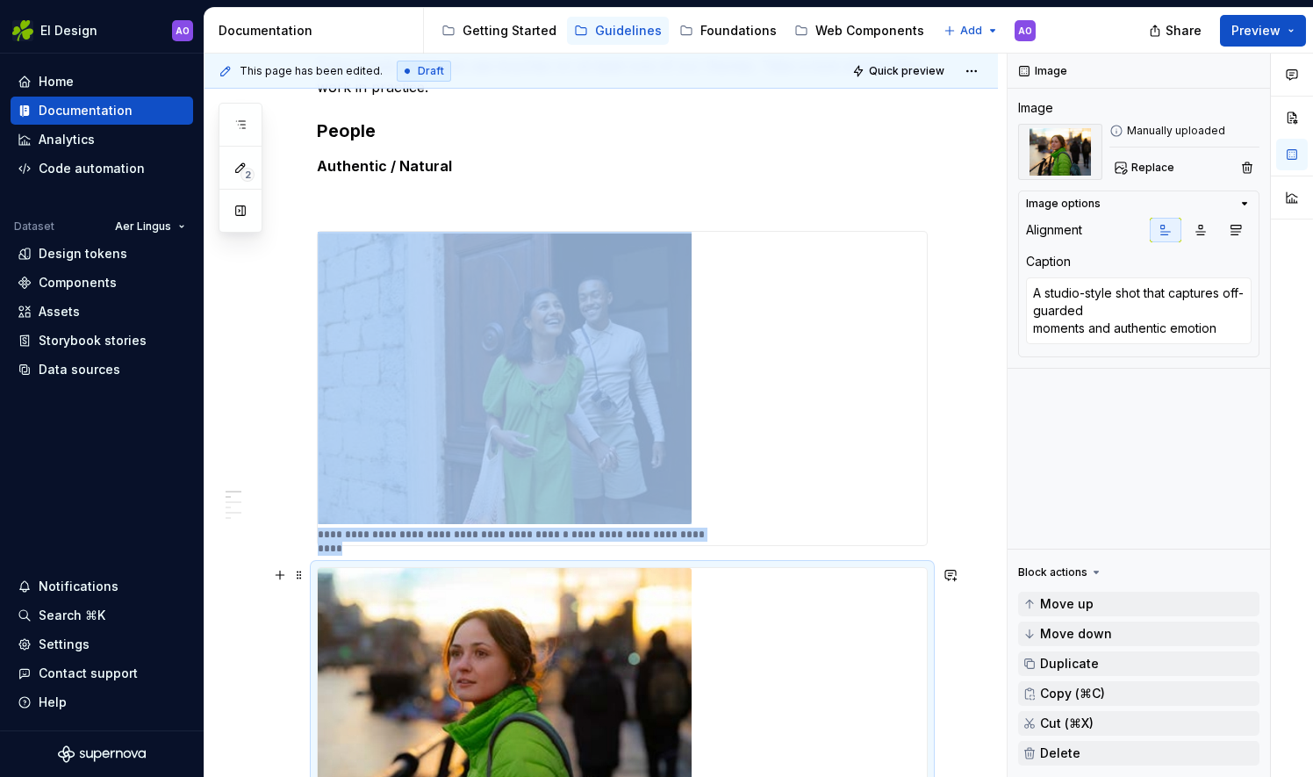
click at [611, 588] on img at bounding box center [505, 714] width 374 height 292
click at [1042, 594] on button "Move up" at bounding box center [1138, 604] width 241 height 25
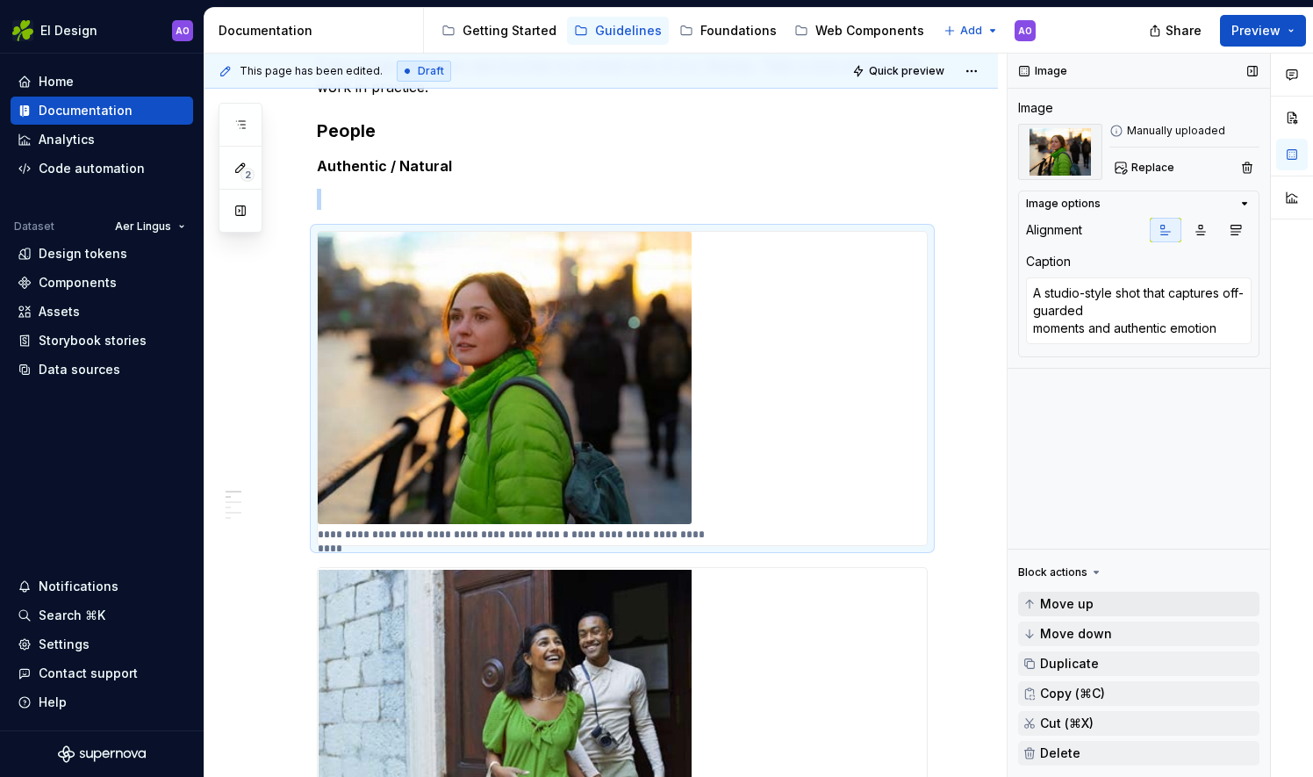
click at [1045, 595] on button "Move up" at bounding box center [1138, 604] width 241 height 25
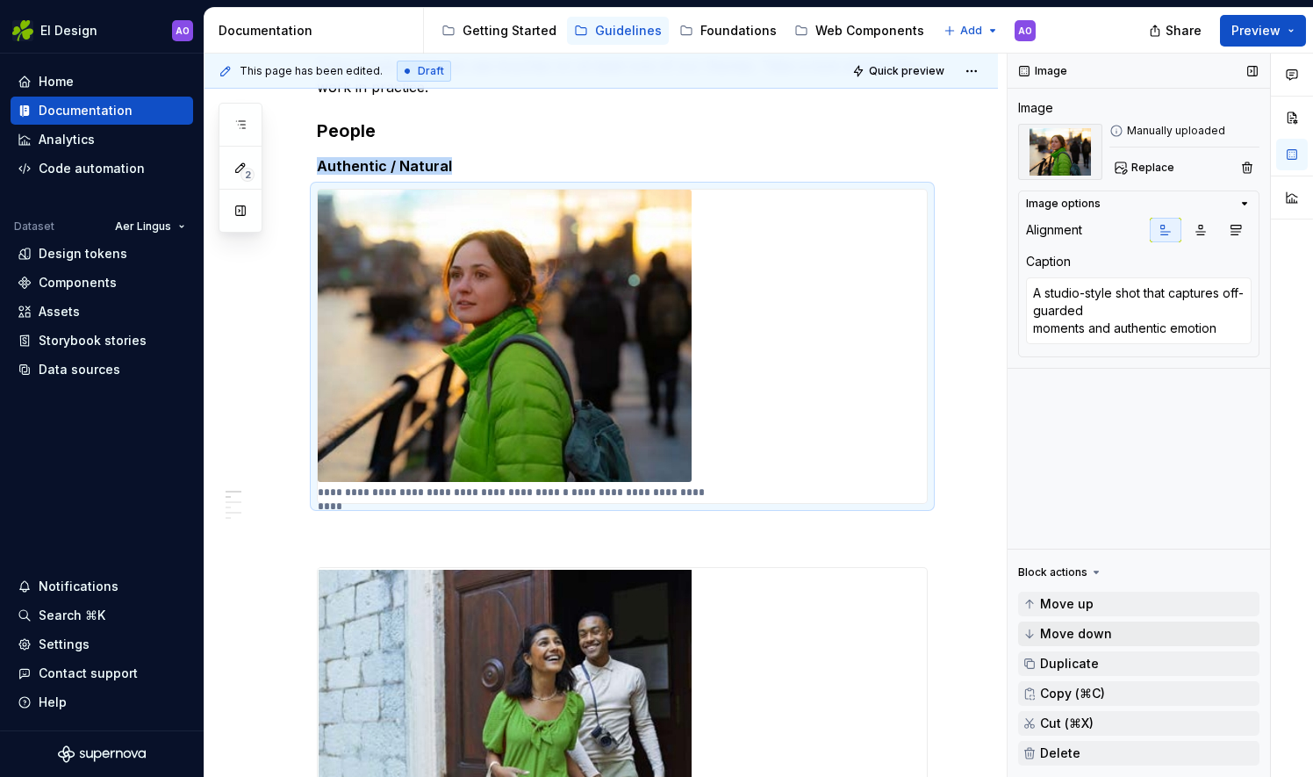
click at [1057, 634] on span "Move down" at bounding box center [1076, 634] width 72 height 14
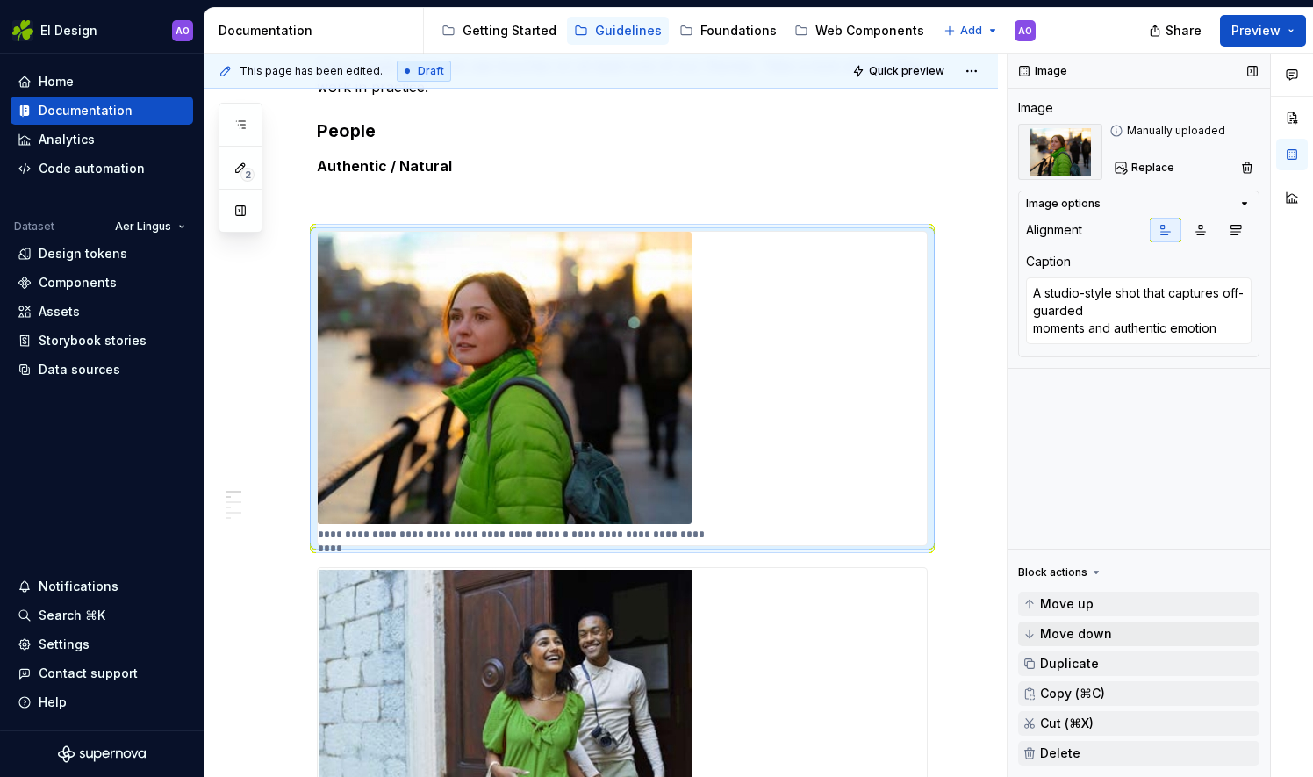
click at [1057, 634] on span "Move down" at bounding box center [1076, 634] width 72 height 14
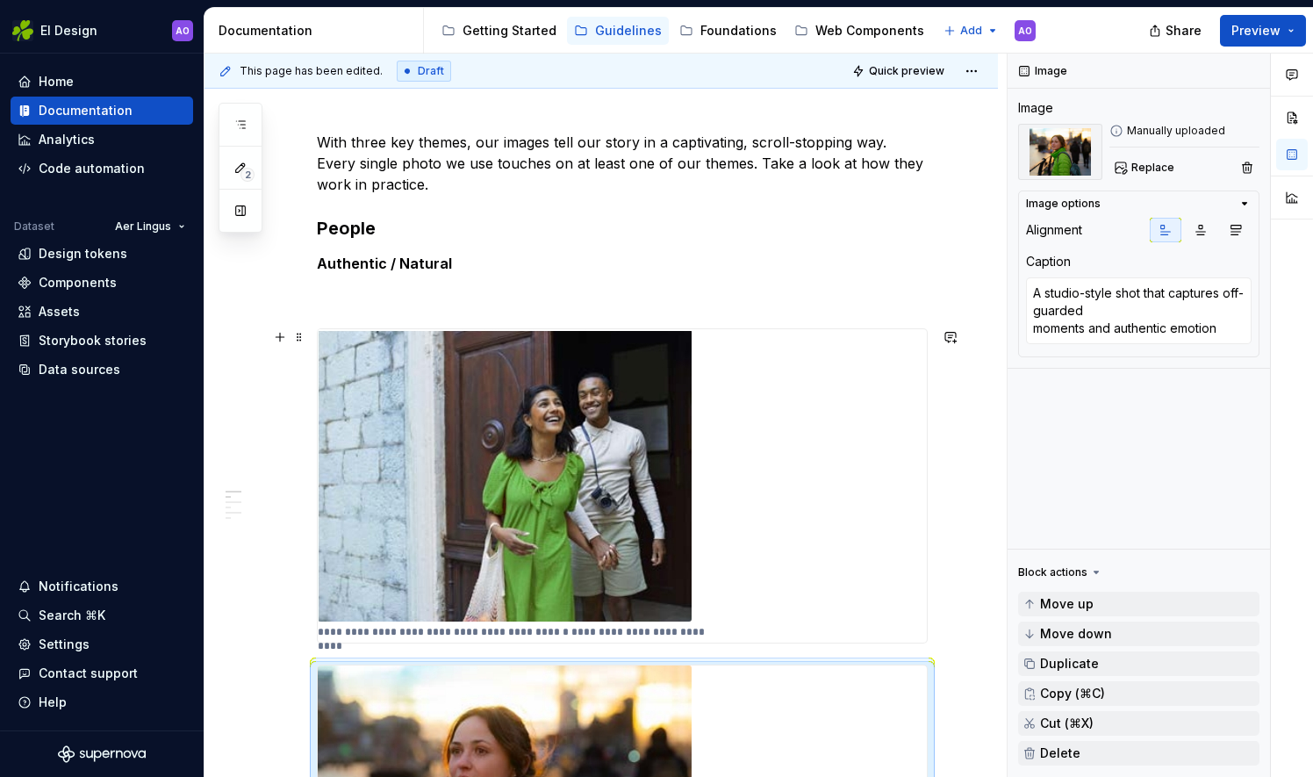
scroll to position [133, 0]
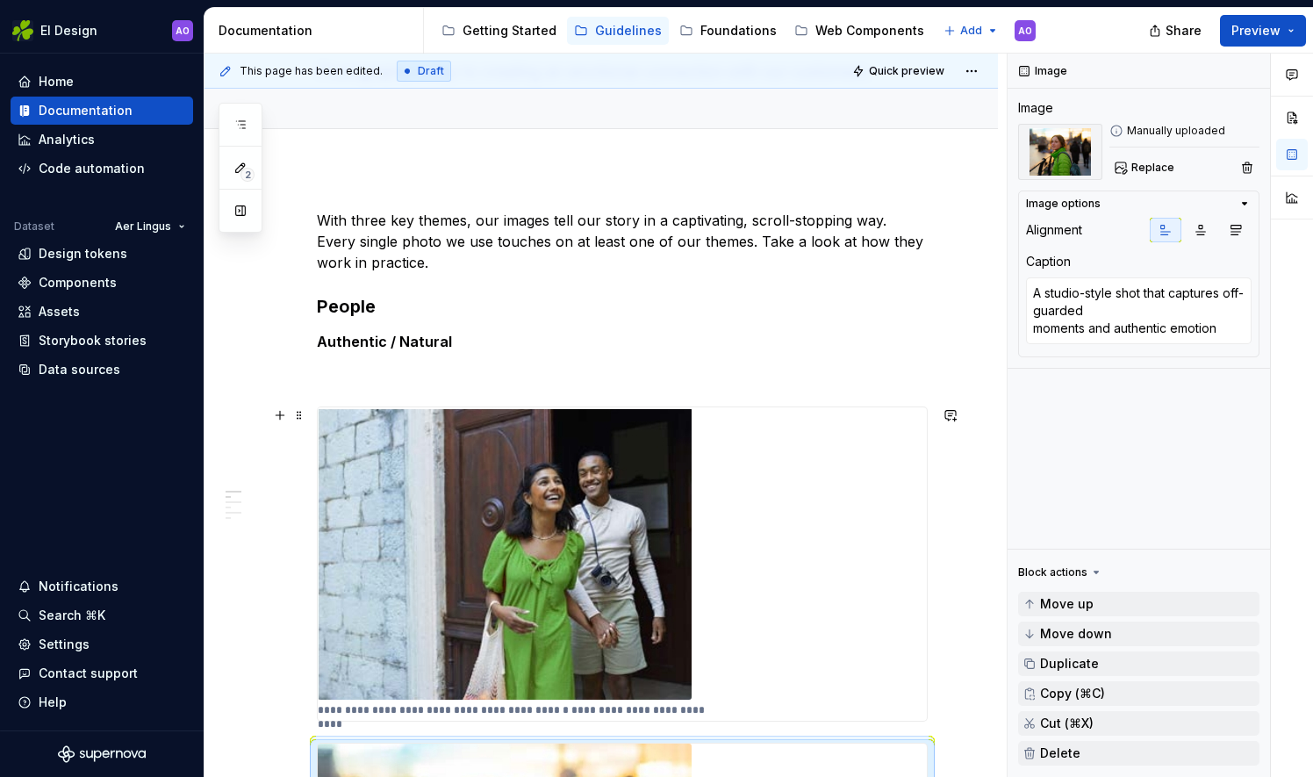
click at [724, 550] on div "**********" at bounding box center [622, 563] width 609 height 313
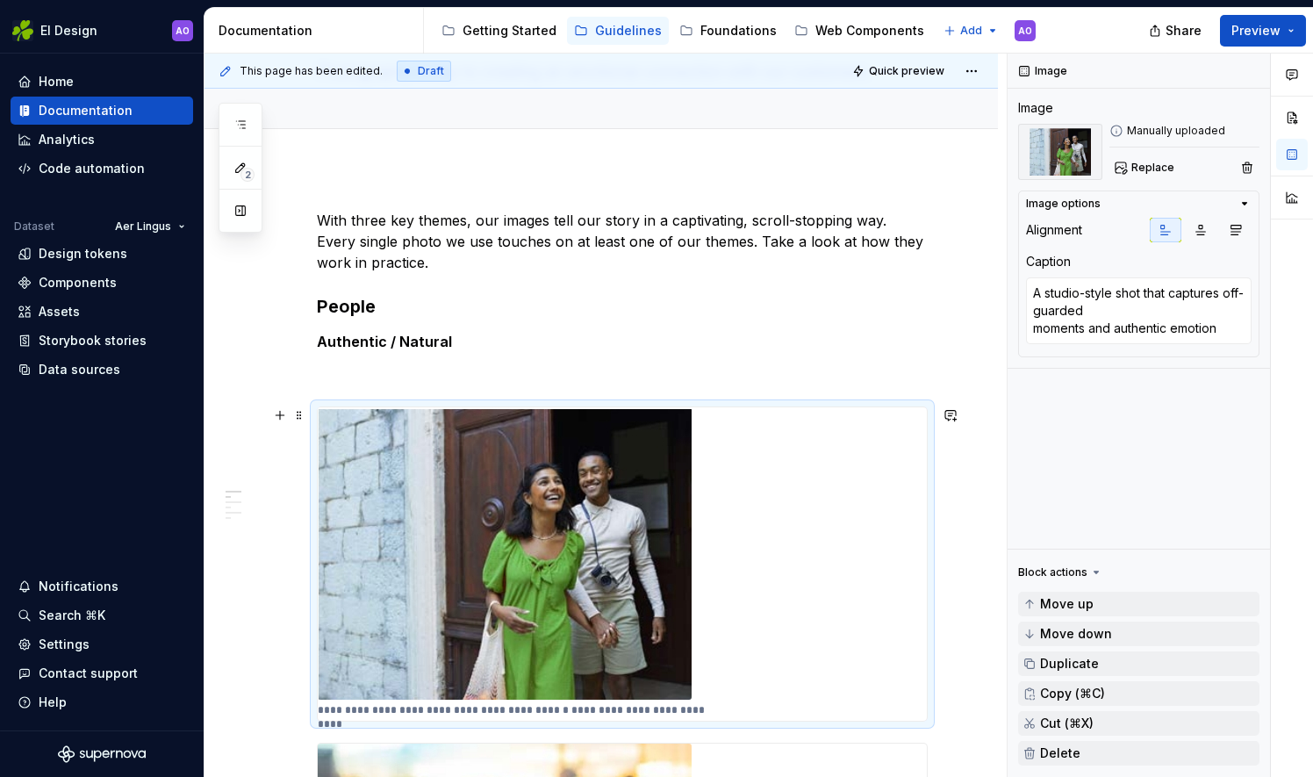
drag, startPoint x: 922, startPoint y: 718, endPoint x: 818, endPoint y: 654, distance: 121.8
click at [818, 654] on div "**********" at bounding box center [622, 563] width 609 height 313
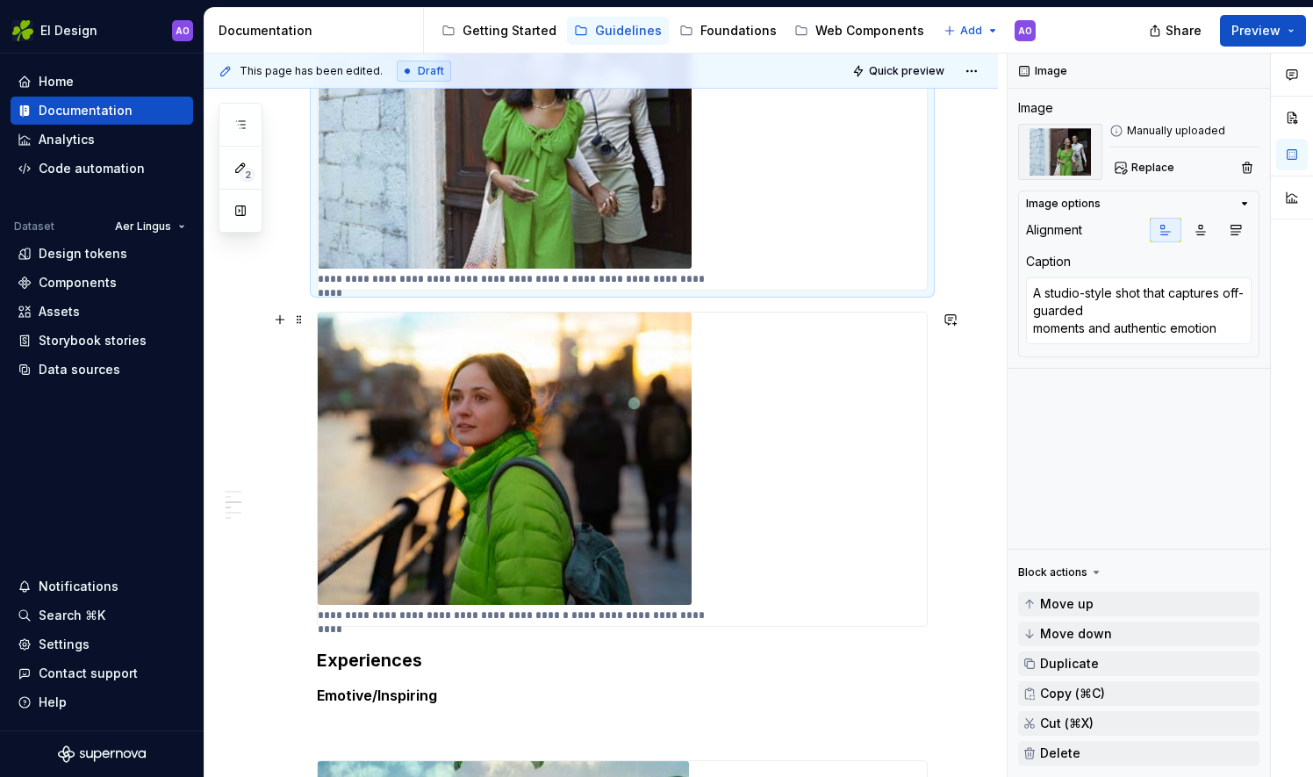
scroll to position [571, 0]
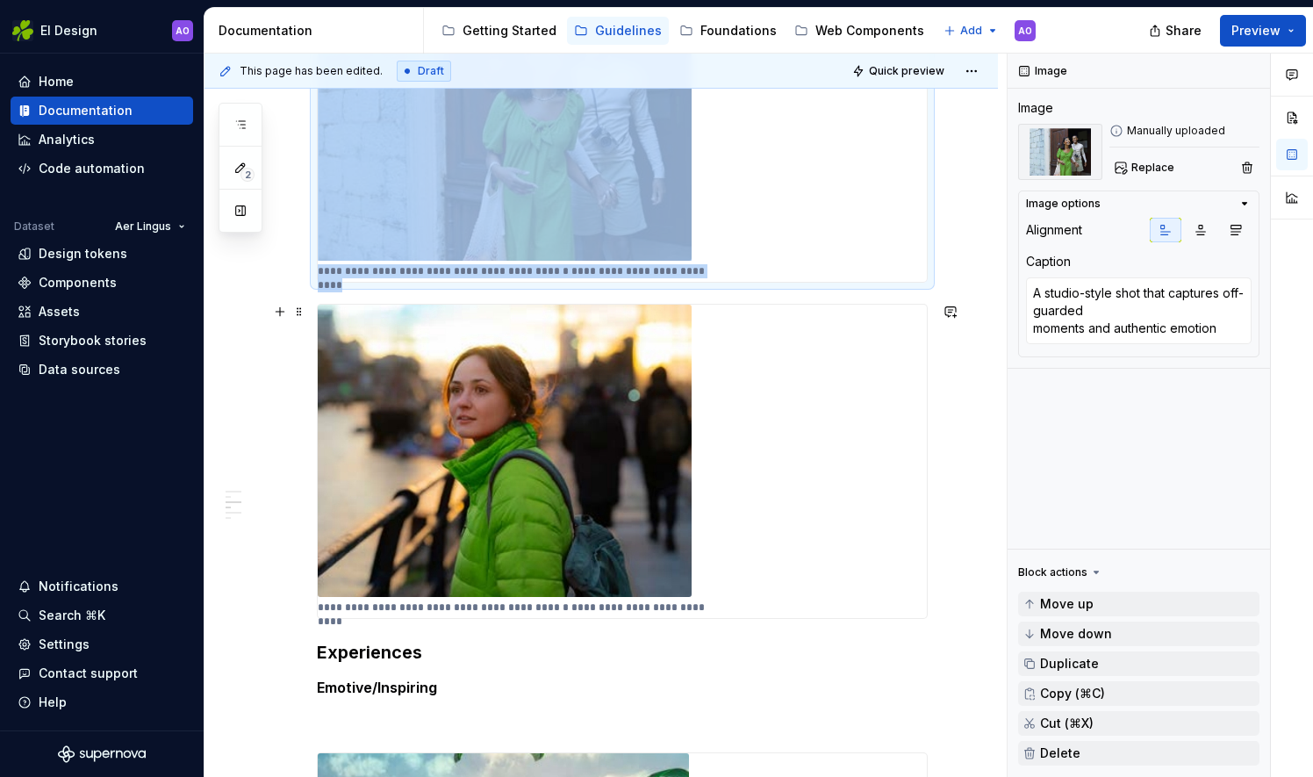
click at [599, 470] on img at bounding box center [505, 451] width 374 height 292
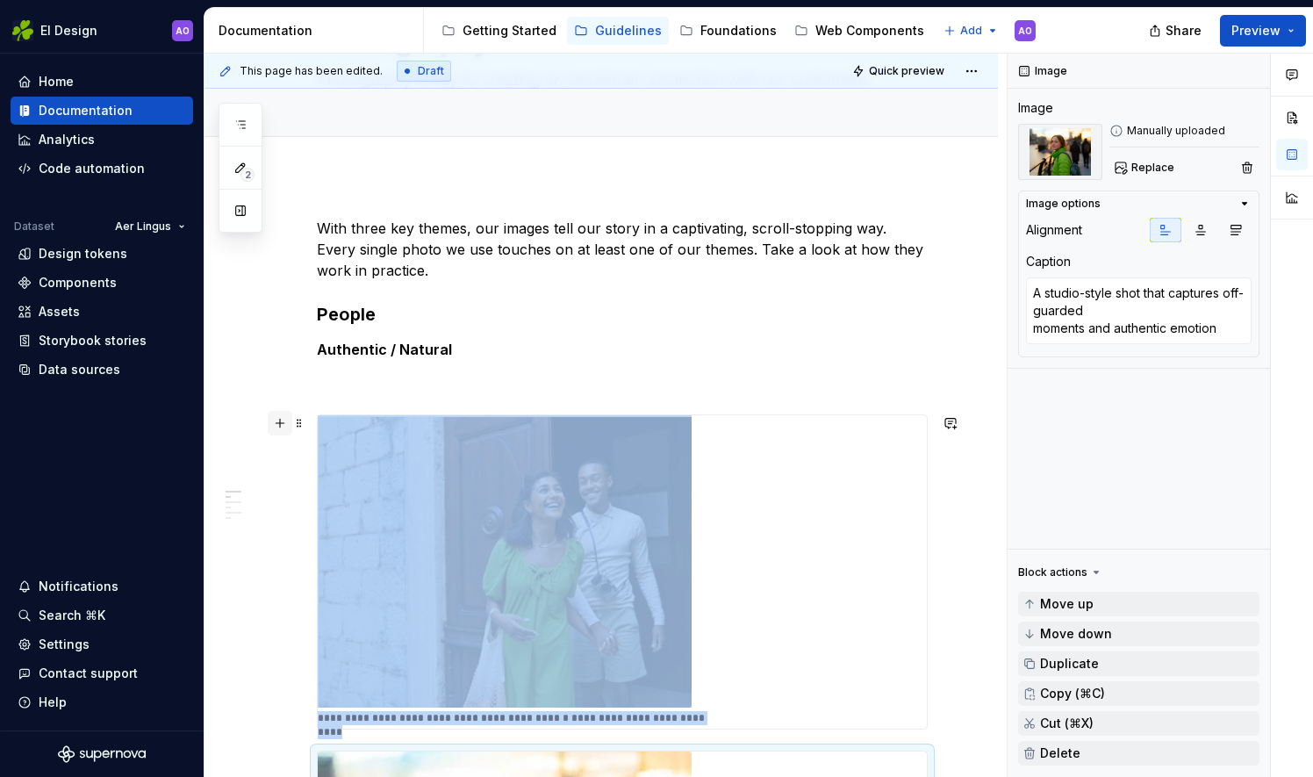
scroll to position [176, 0]
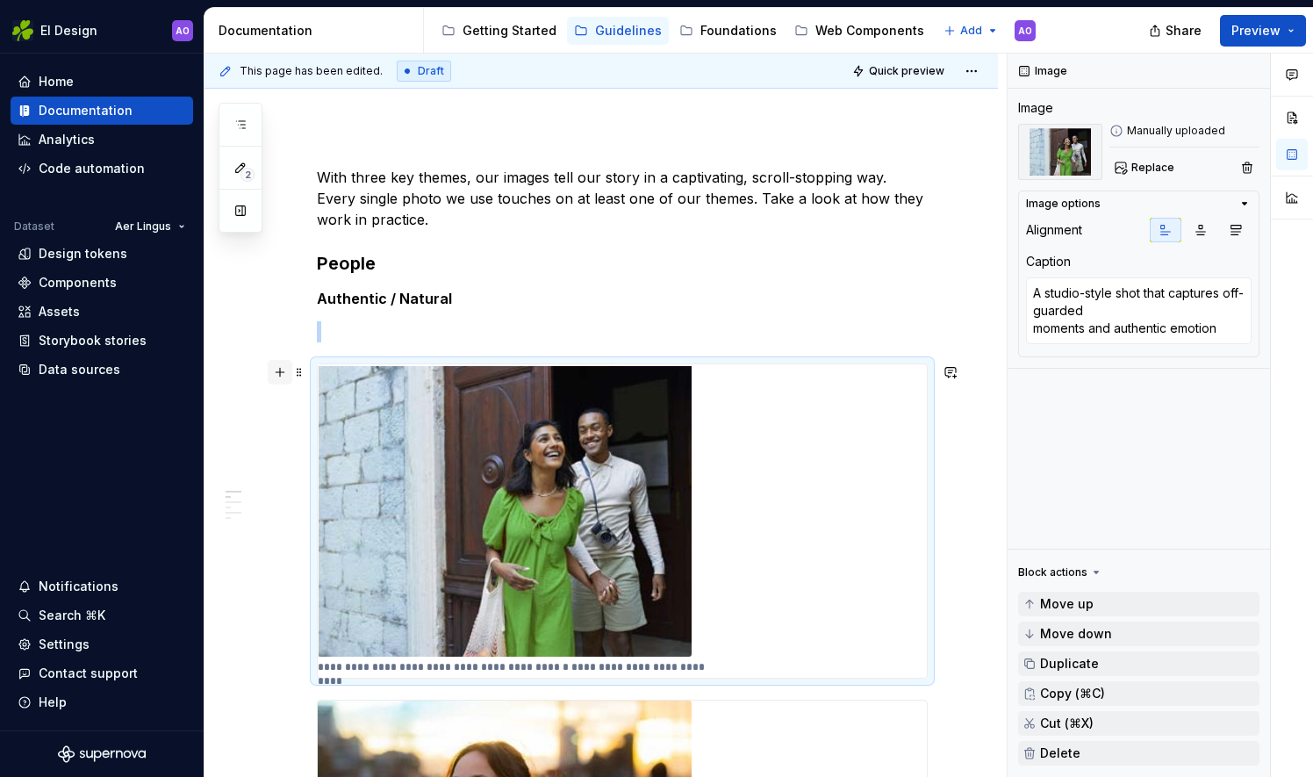
click at [281, 372] on button "button" at bounding box center [280, 372] width 25 height 25
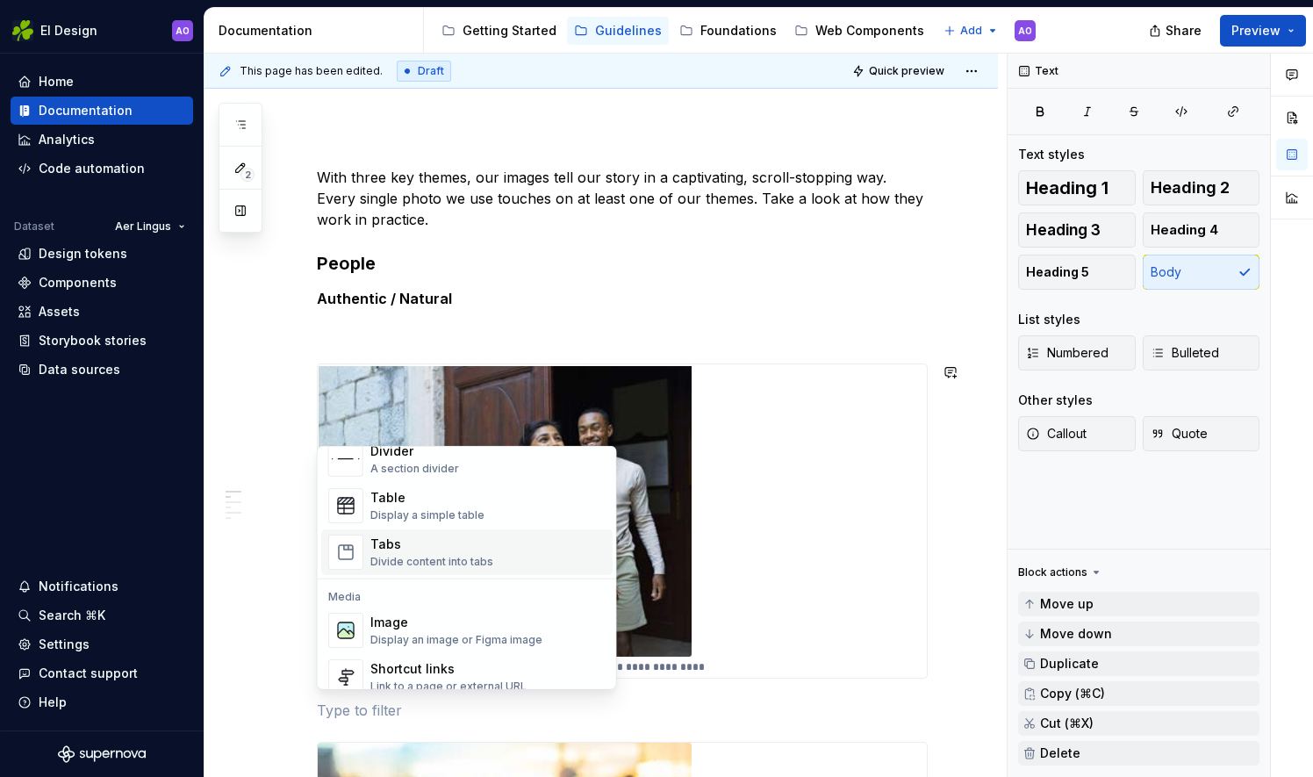
scroll to position [614, 0]
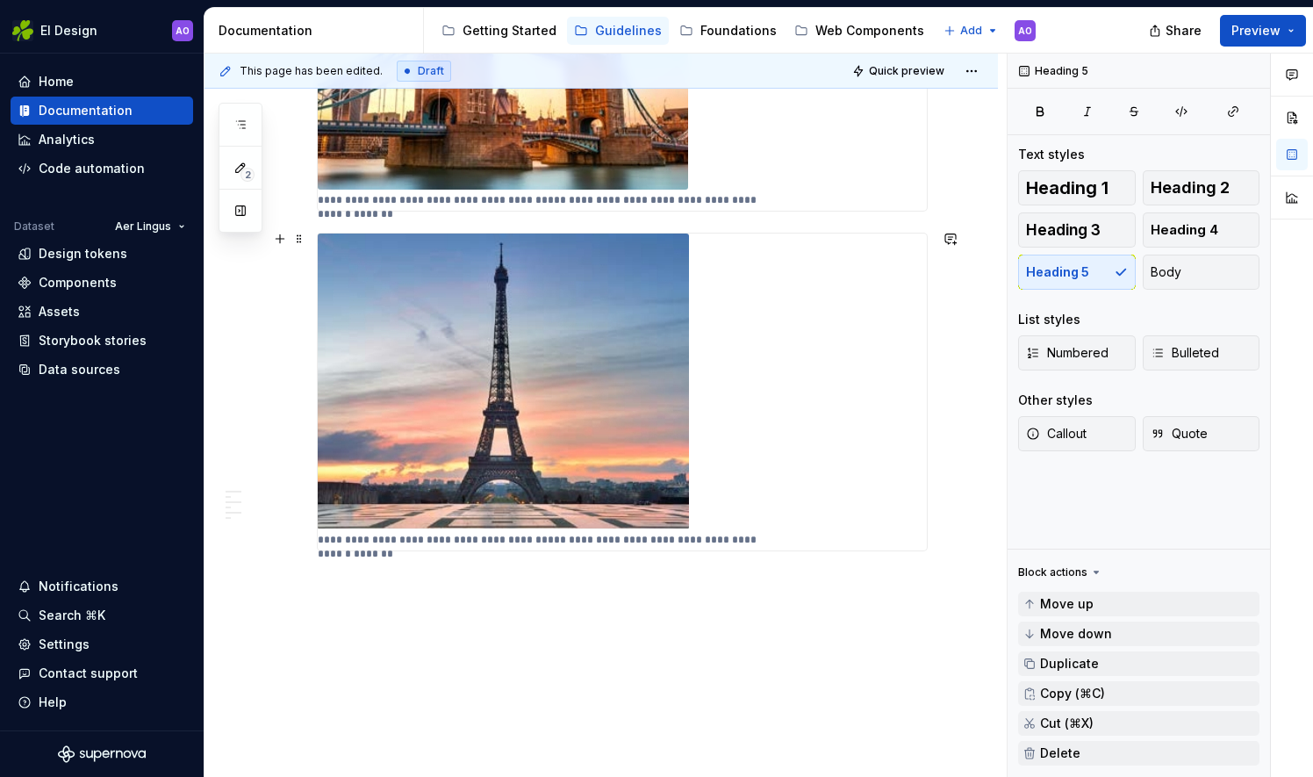
scroll to position [2281, 0]
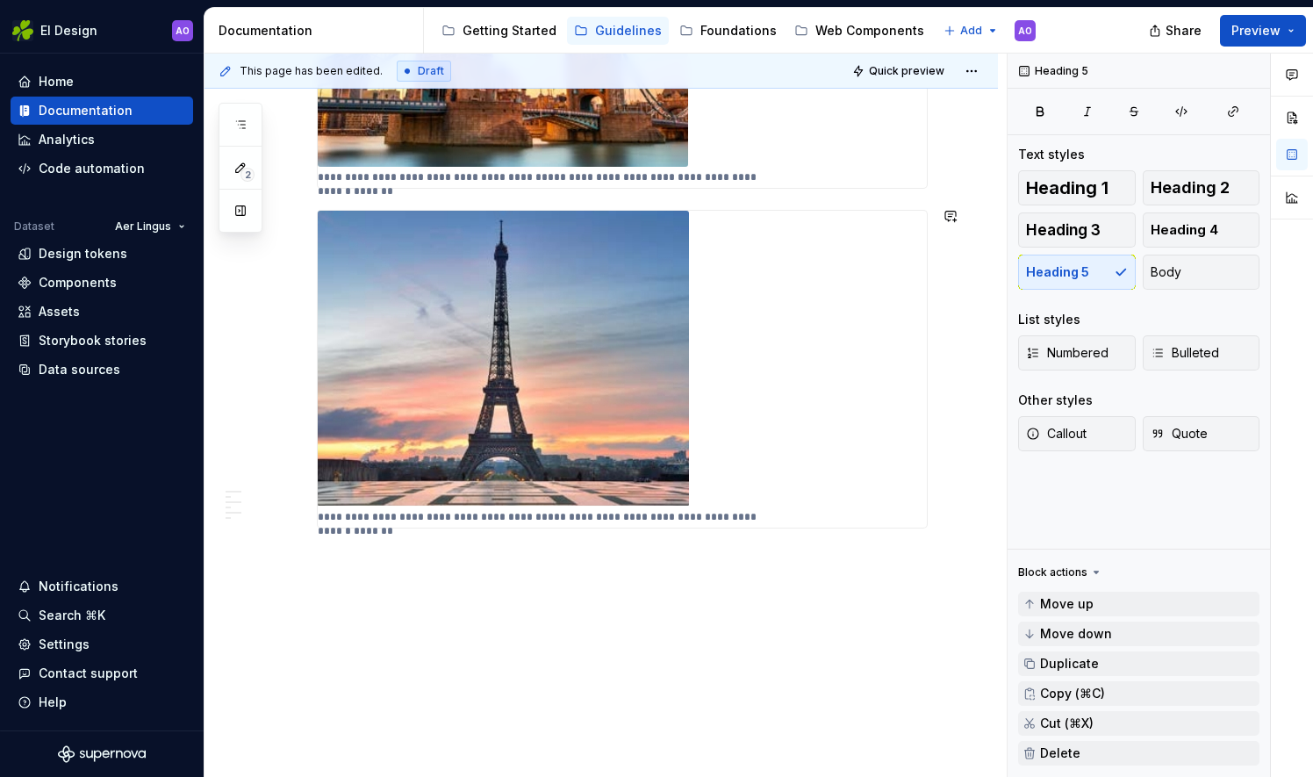
drag, startPoint x: 341, startPoint y: 617, endPoint x: 335, endPoint y: 606, distance: 12.6
click at [340, 617] on div "**********" at bounding box center [606, 416] width 802 height 724
click at [286, 563] on button "button" at bounding box center [280, 556] width 25 height 25
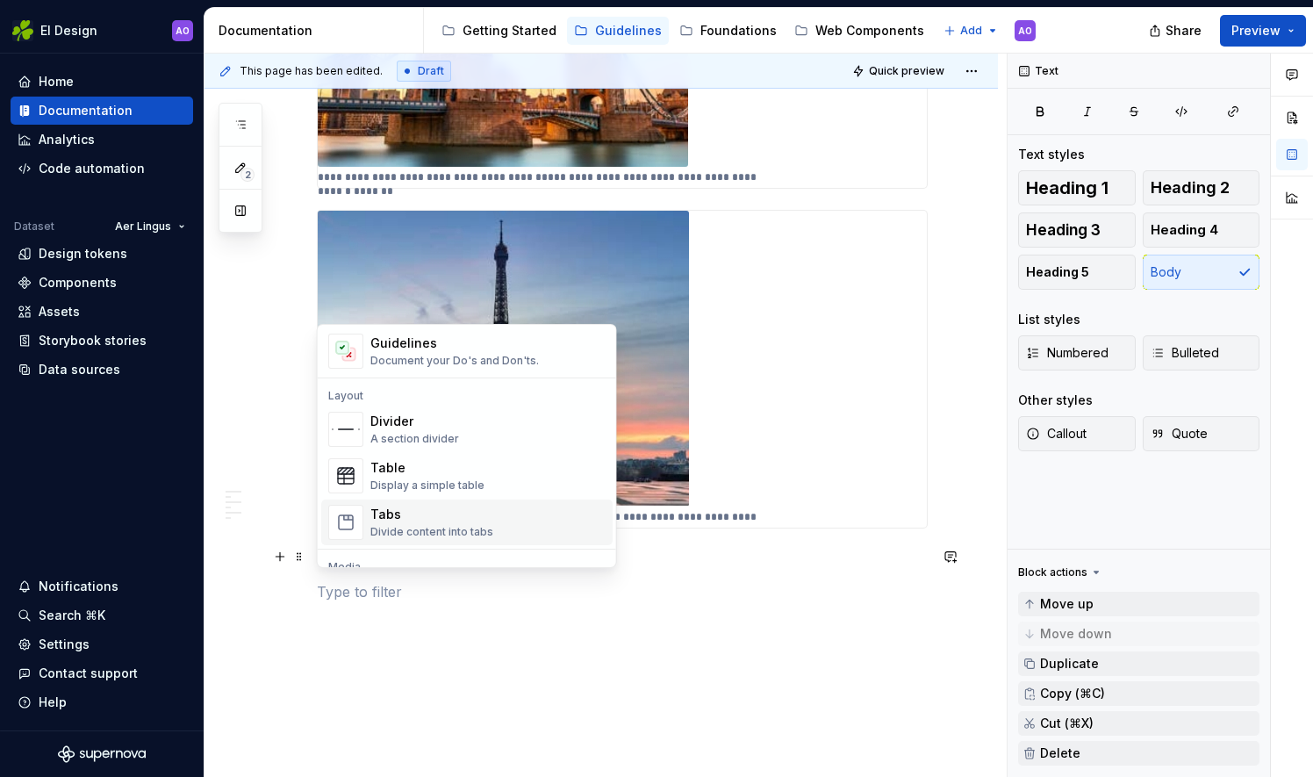
scroll to position [593, 0]
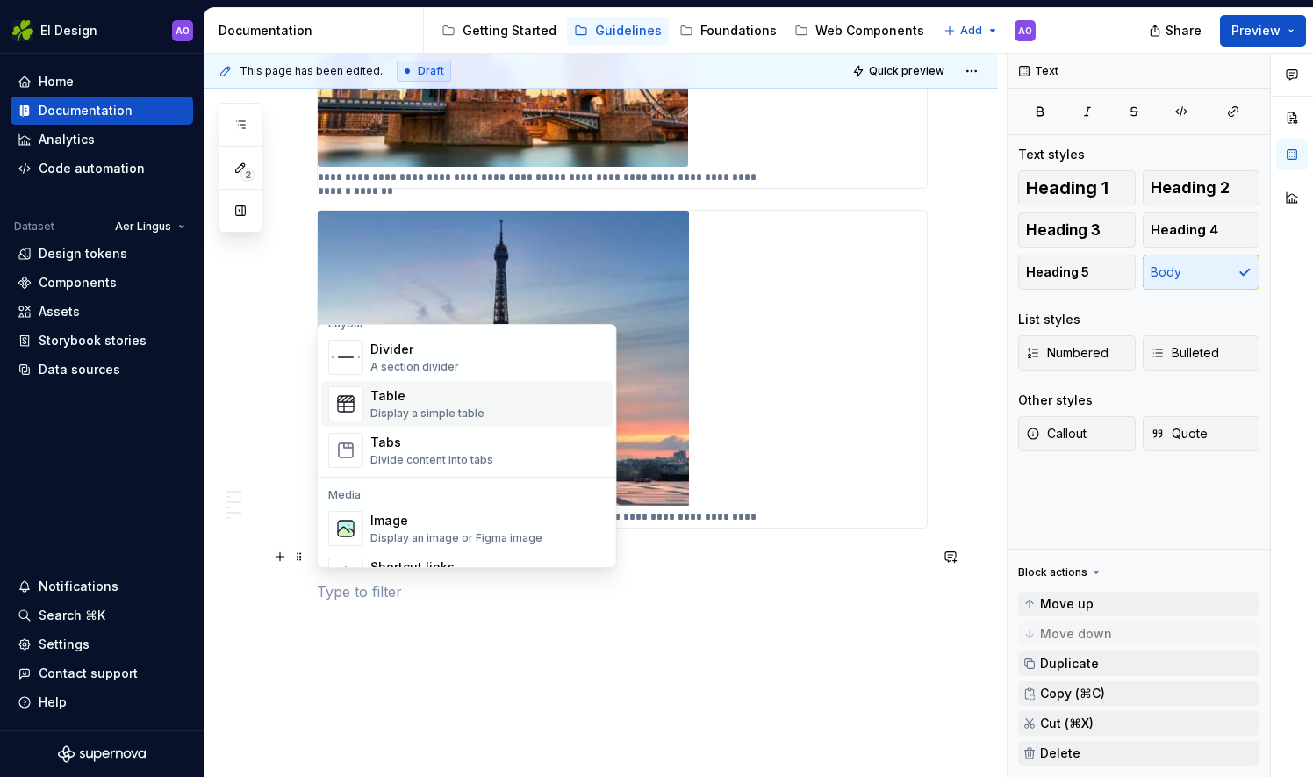
click at [447, 408] on div "Display a simple table" at bounding box center [427, 413] width 114 height 14
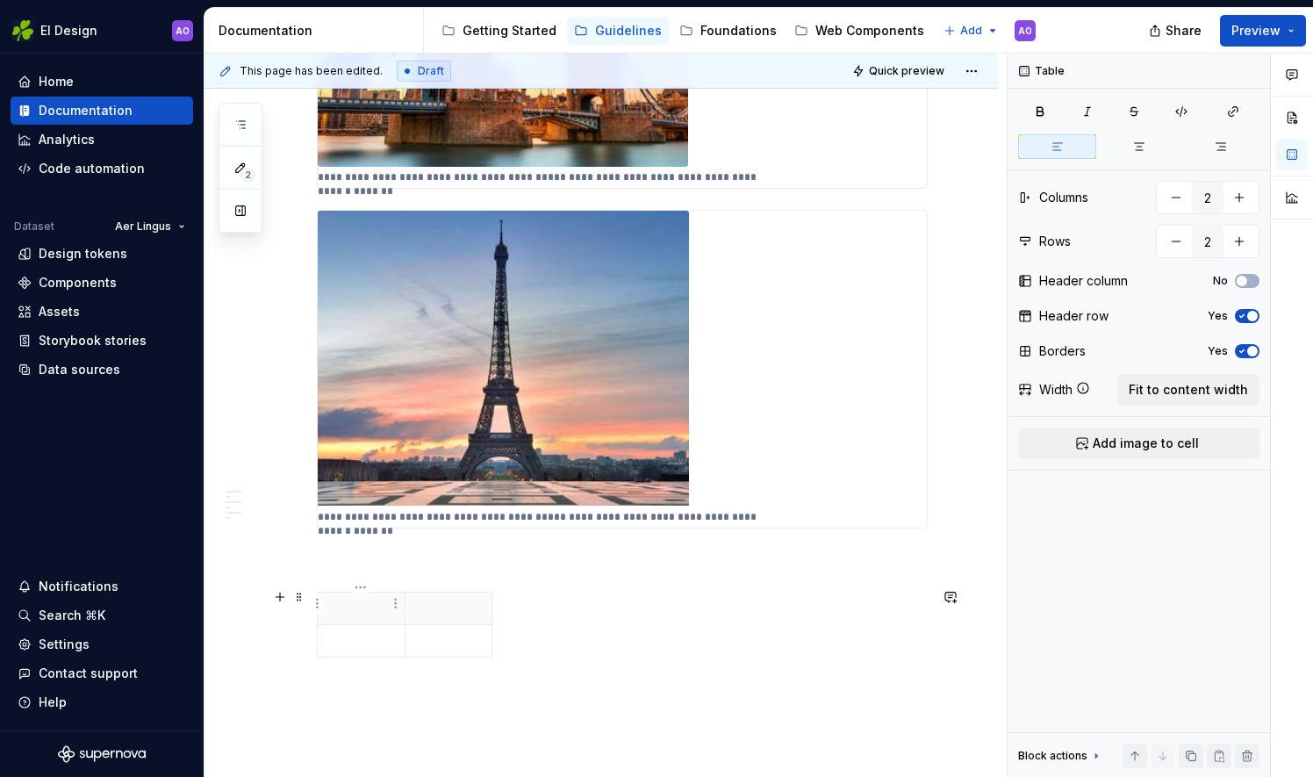
click at [378, 604] on p at bounding box center [361, 609] width 66 height 18
drag, startPoint x: 384, startPoint y: 606, endPoint x: 375, endPoint y: 607, distance: 8.8
click at [375, 607] on p at bounding box center [361, 609] width 66 height 18
click at [507, 653] on div at bounding box center [622, 628] width 611 height 73
click at [297, 599] on span at bounding box center [299, 597] width 14 height 25
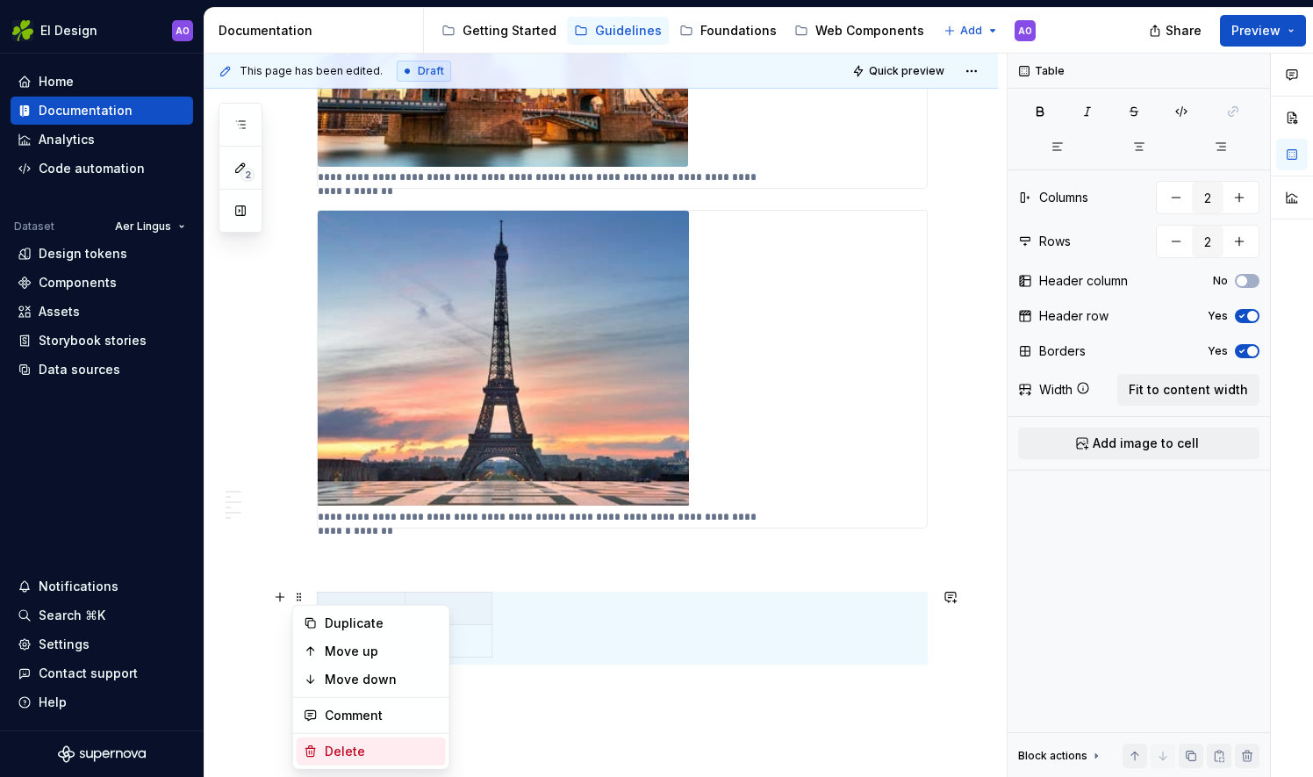
click at [343, 752] on div "Delete" at bounding box center [382, 752] width 114 height 18
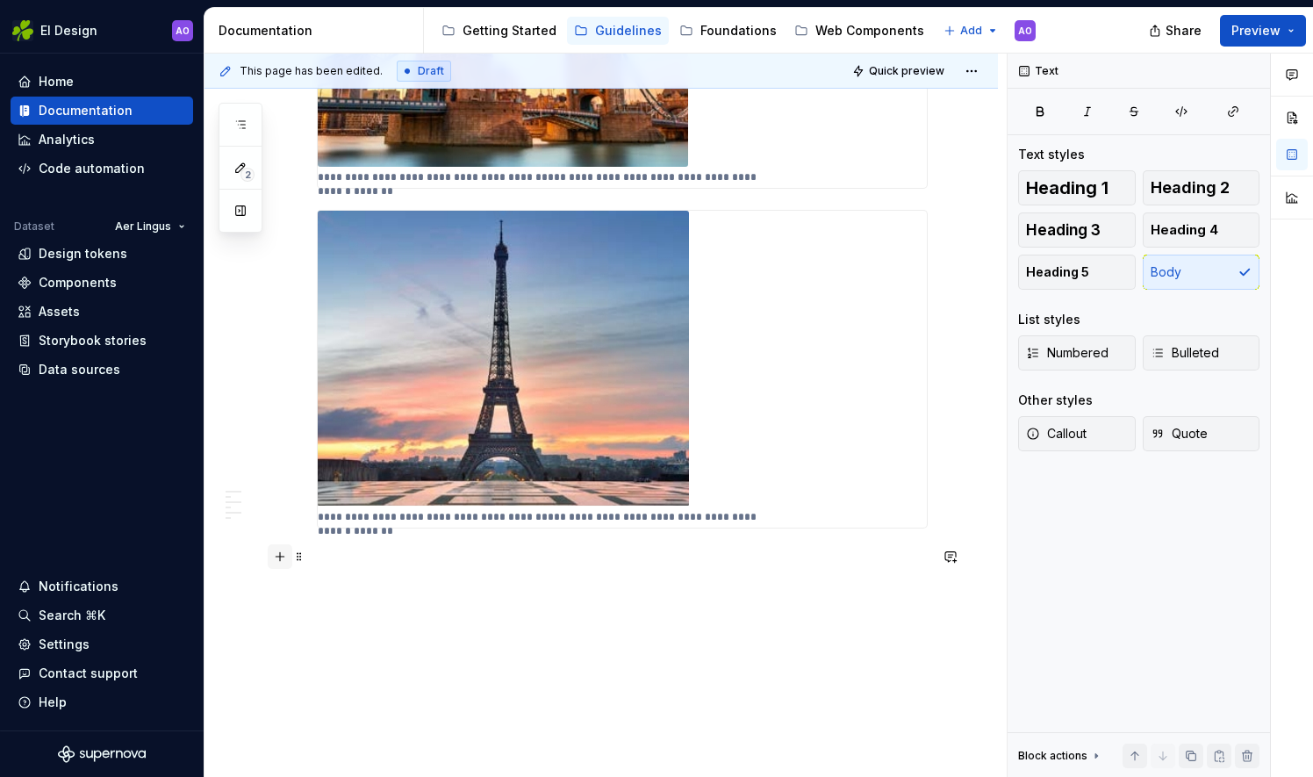
click at [281, 562] on button "button" at bounding box center [280, 556] width 25 height 25
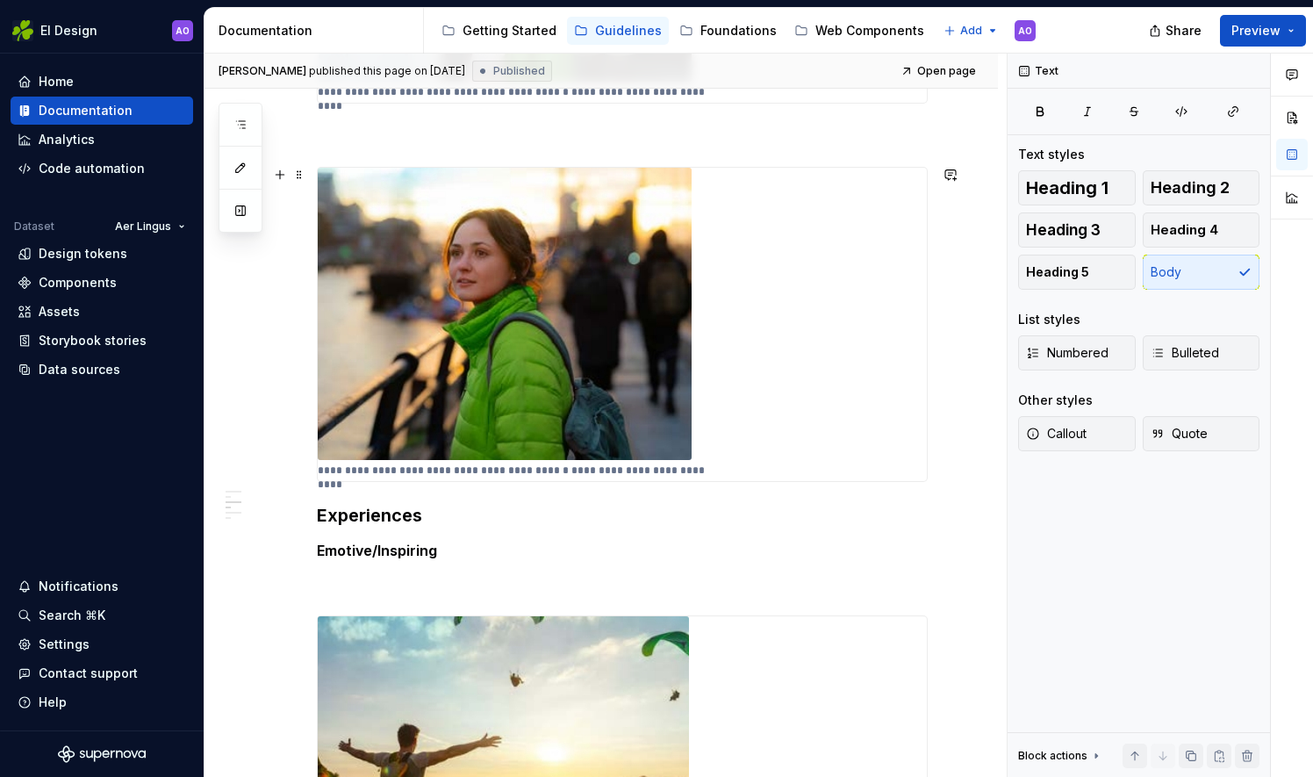
scroll to position [700, 0]
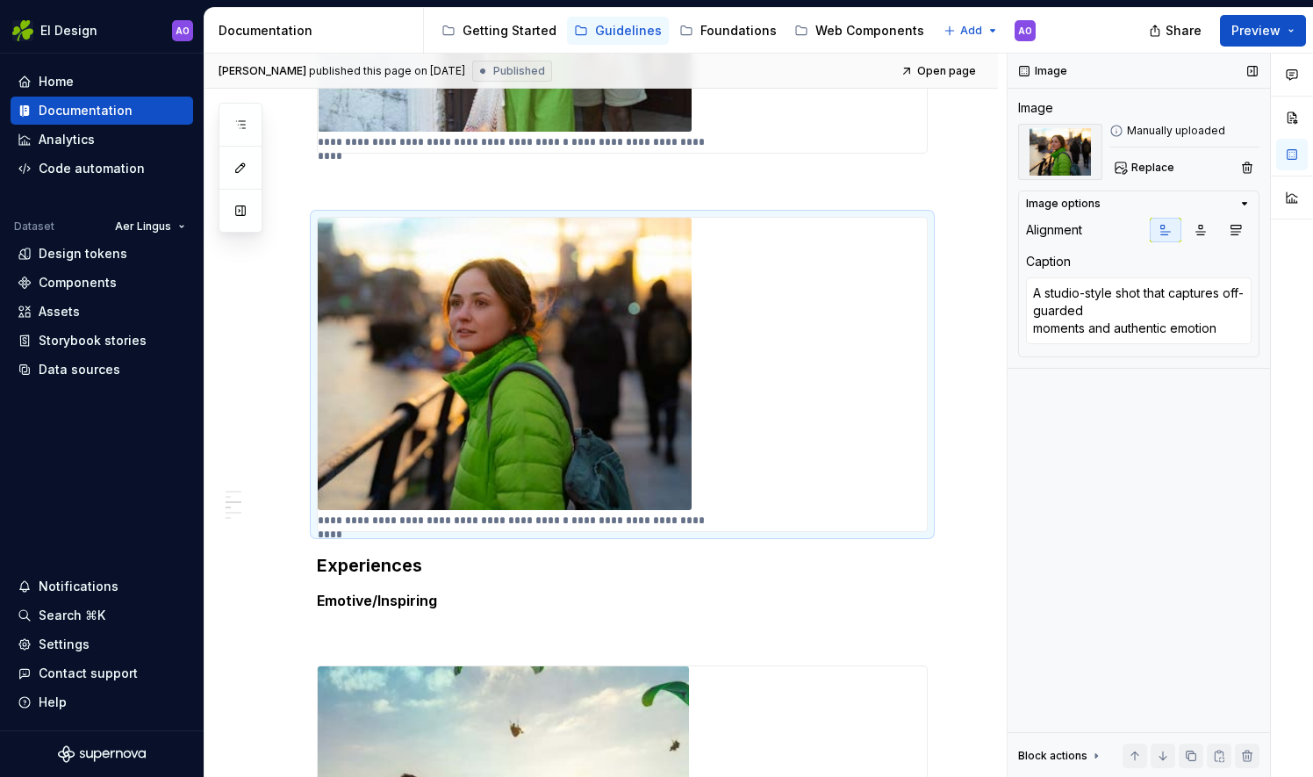
click at [1246, 206] on icon "button" at bounding box center [1245, 204] width 14 height 14
click at [1095, 753] on icon at bounding box center [1096, 756] width 14 height 14
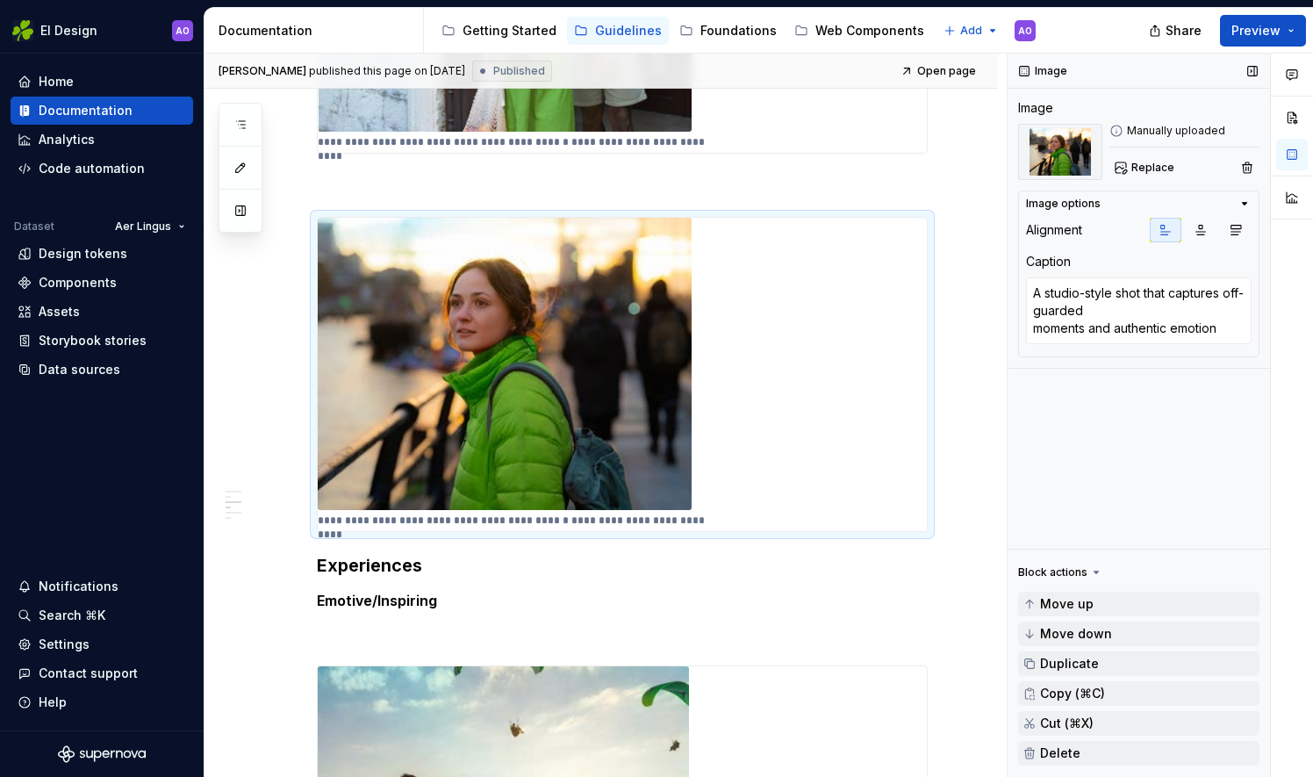
click at [1091, 572] on icon at bounding box center [1096, 572] width 14 height 14
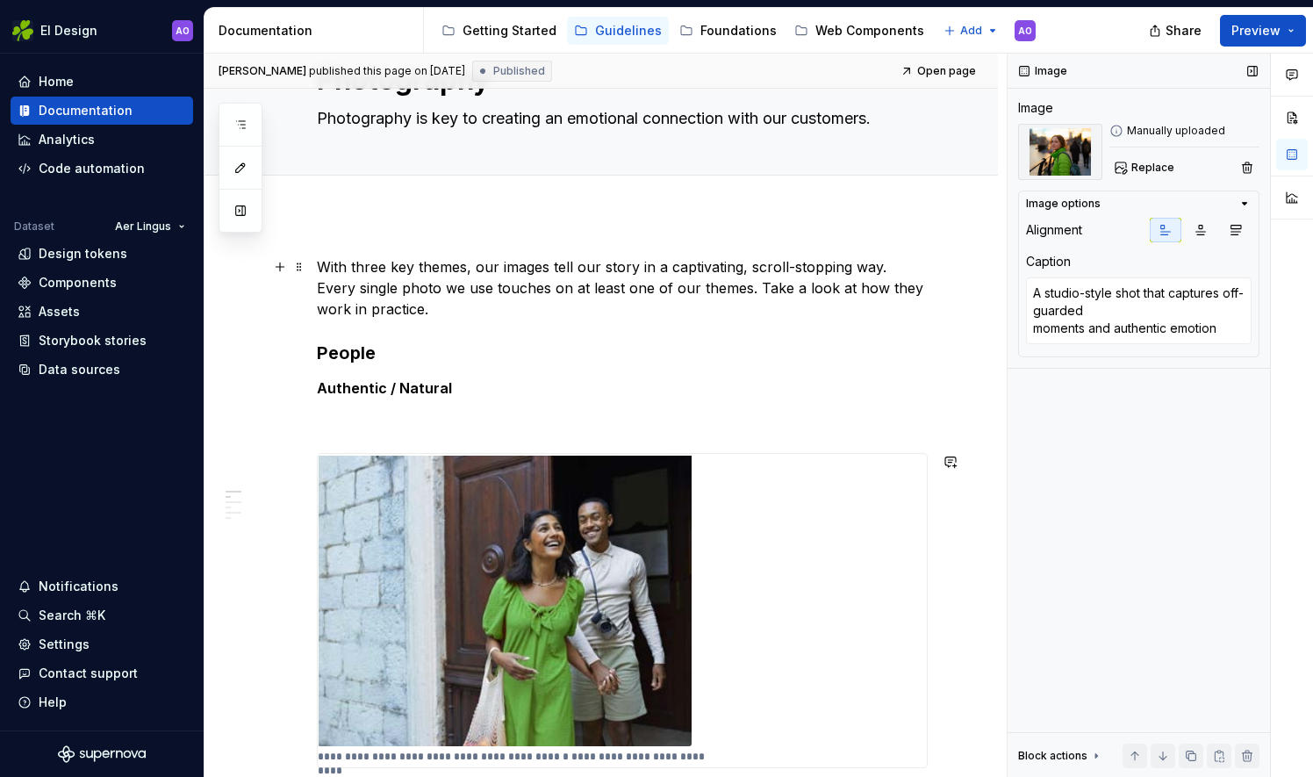
scroll to position [0, 0]
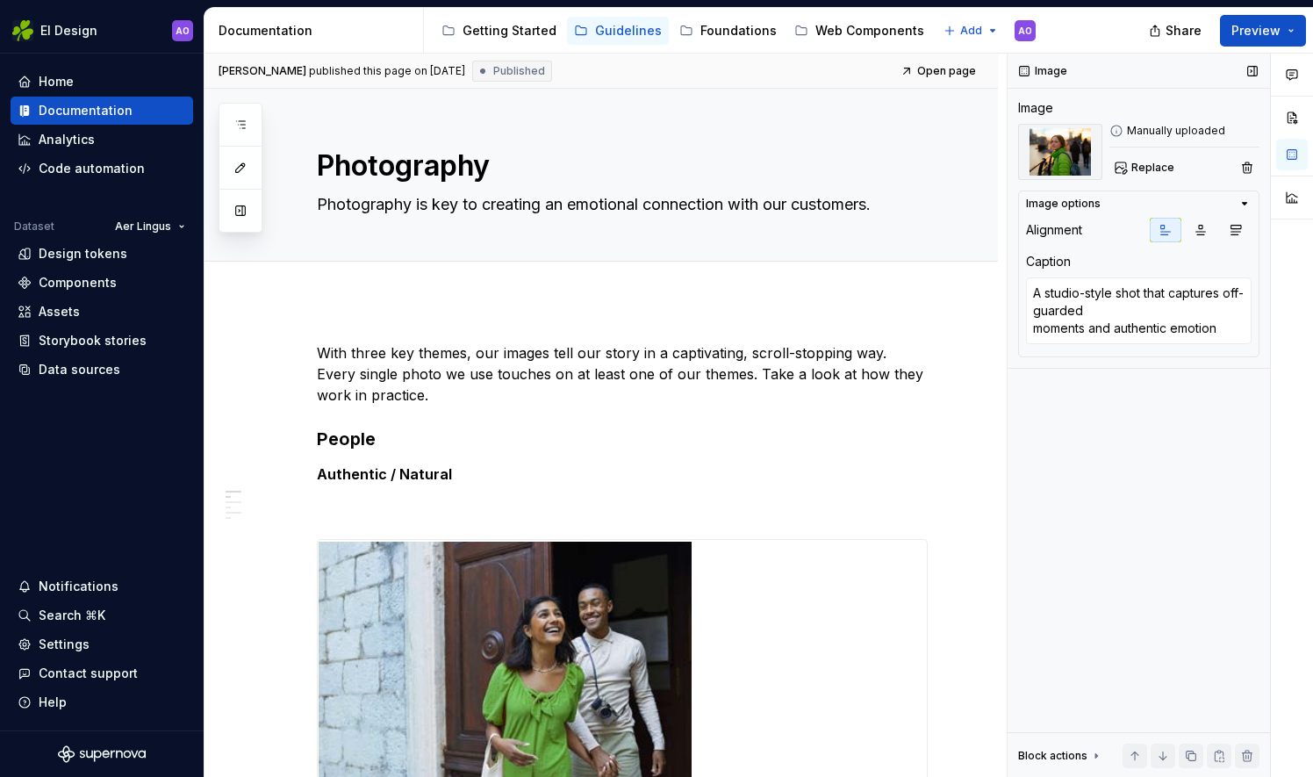
drag, startPoint x: 1038, startPoint y: 72, endPoint x: 1055, endPoint y: 61, distance: 19.7
click at [1038, 72] on div "Image" at bounding box center [1044, 71] width 62 height 25
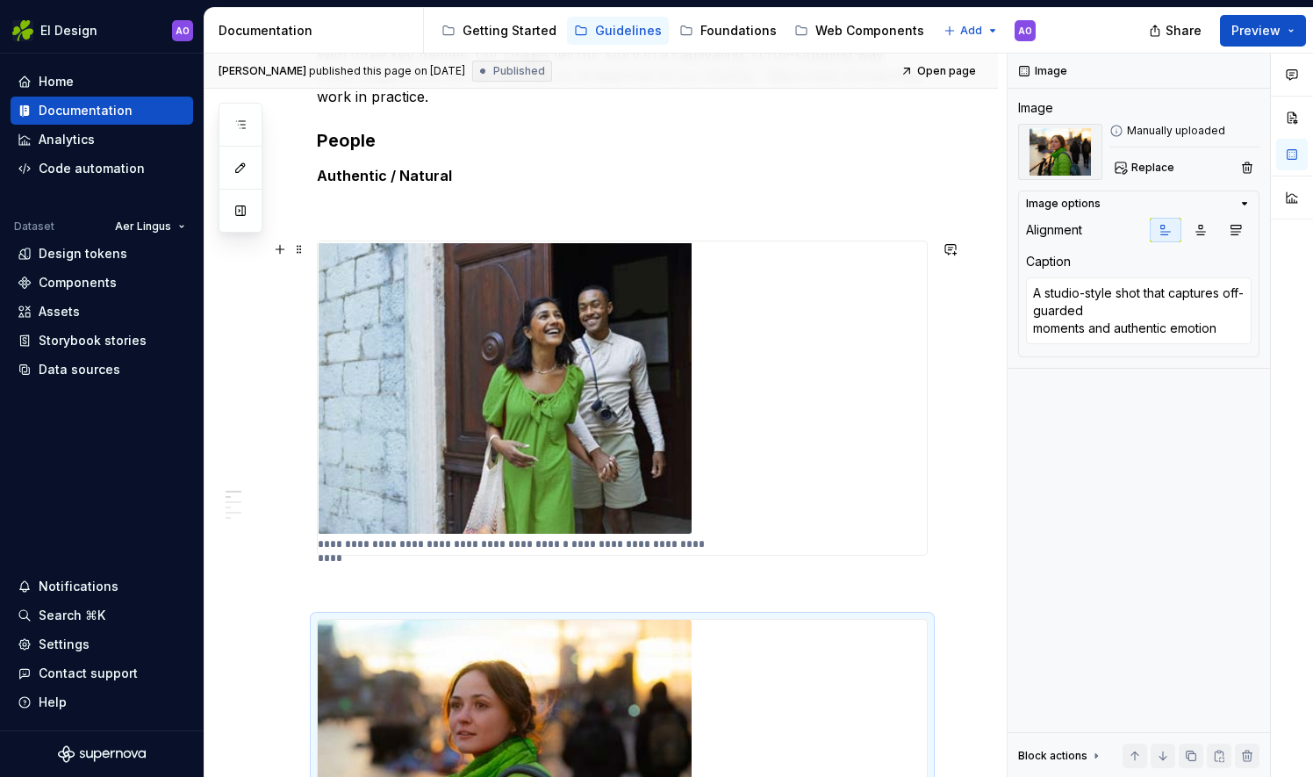
scroll to position [176, 0]
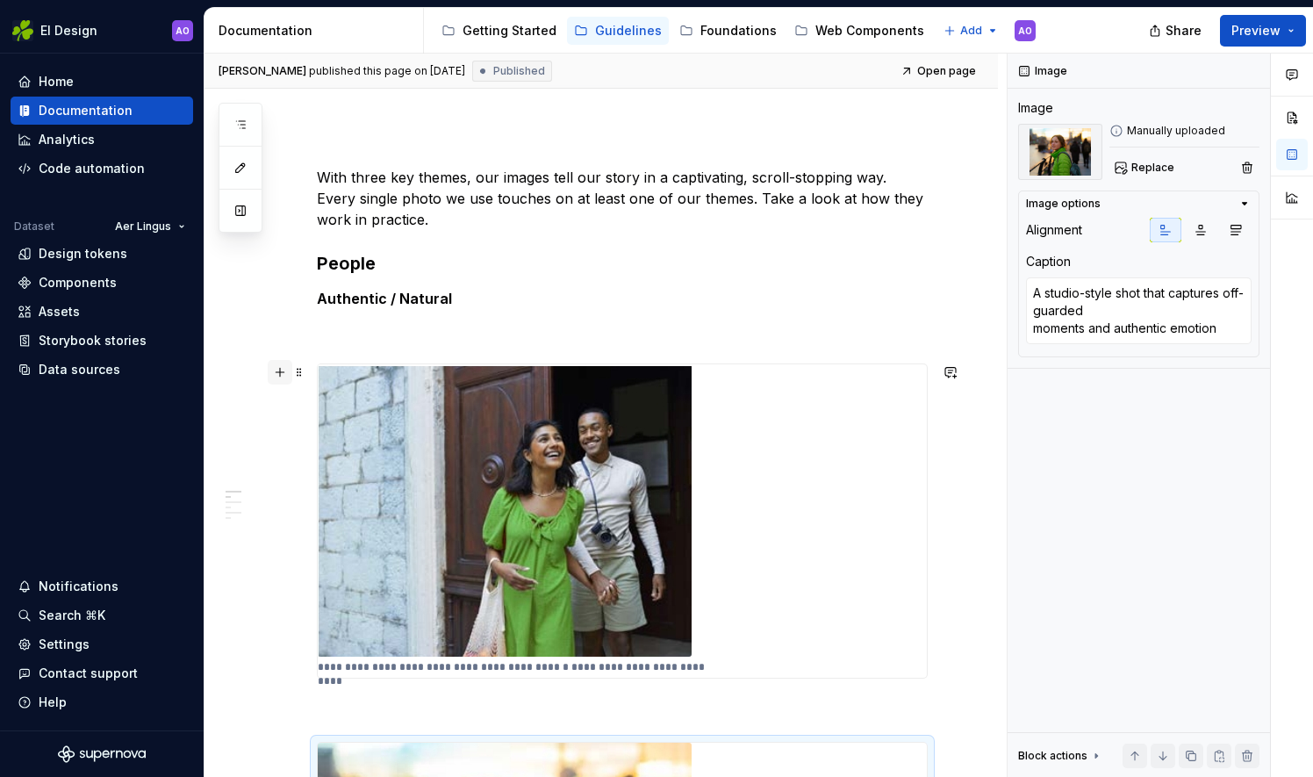
click at [284, 374] on button "button" at bounding box center [280, 372] width 25 height 25
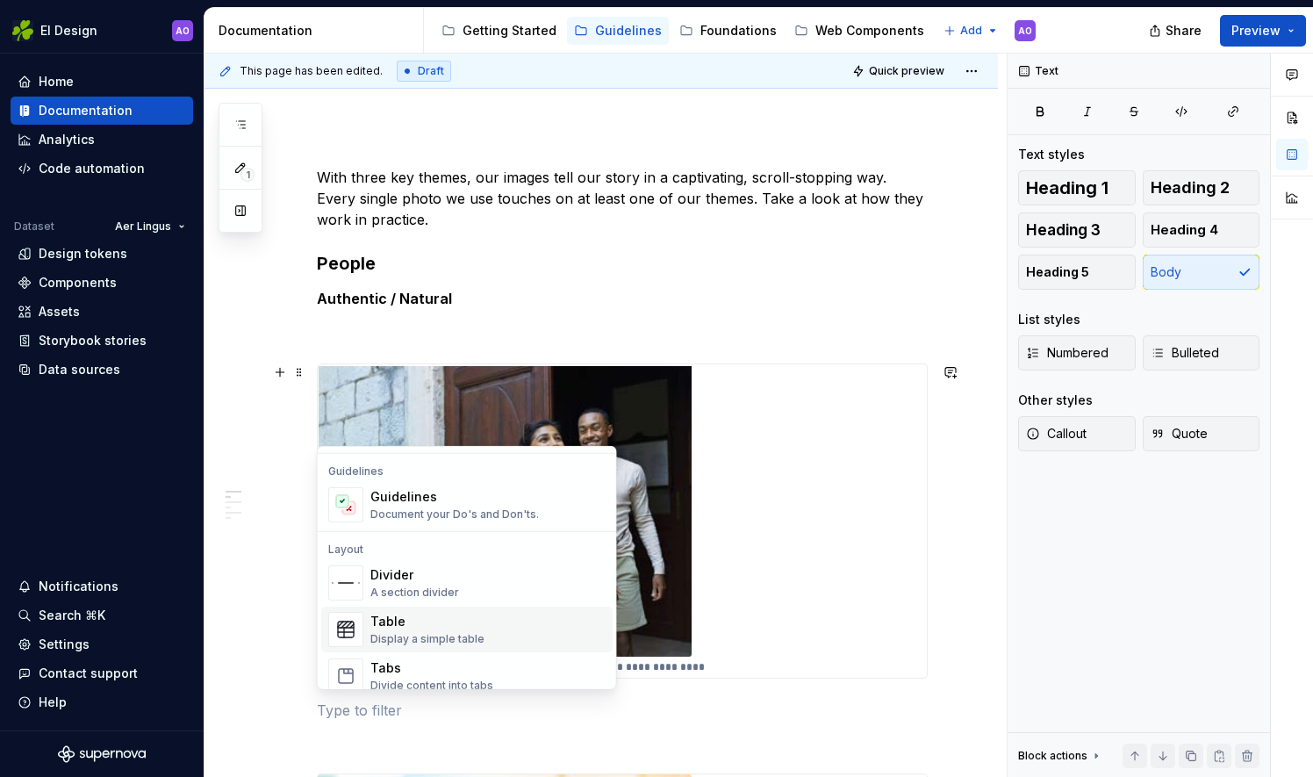
scroll to position [351, 0]
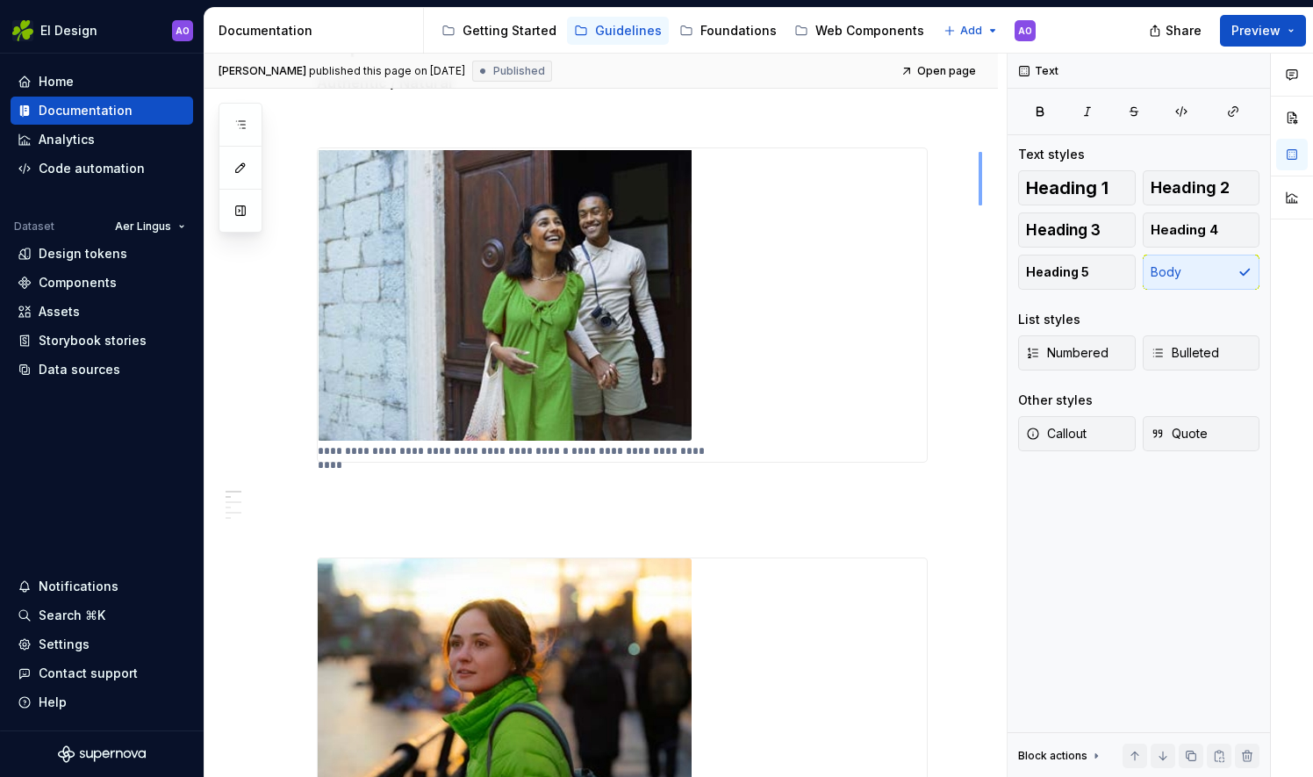
scroll to position [395, 0]
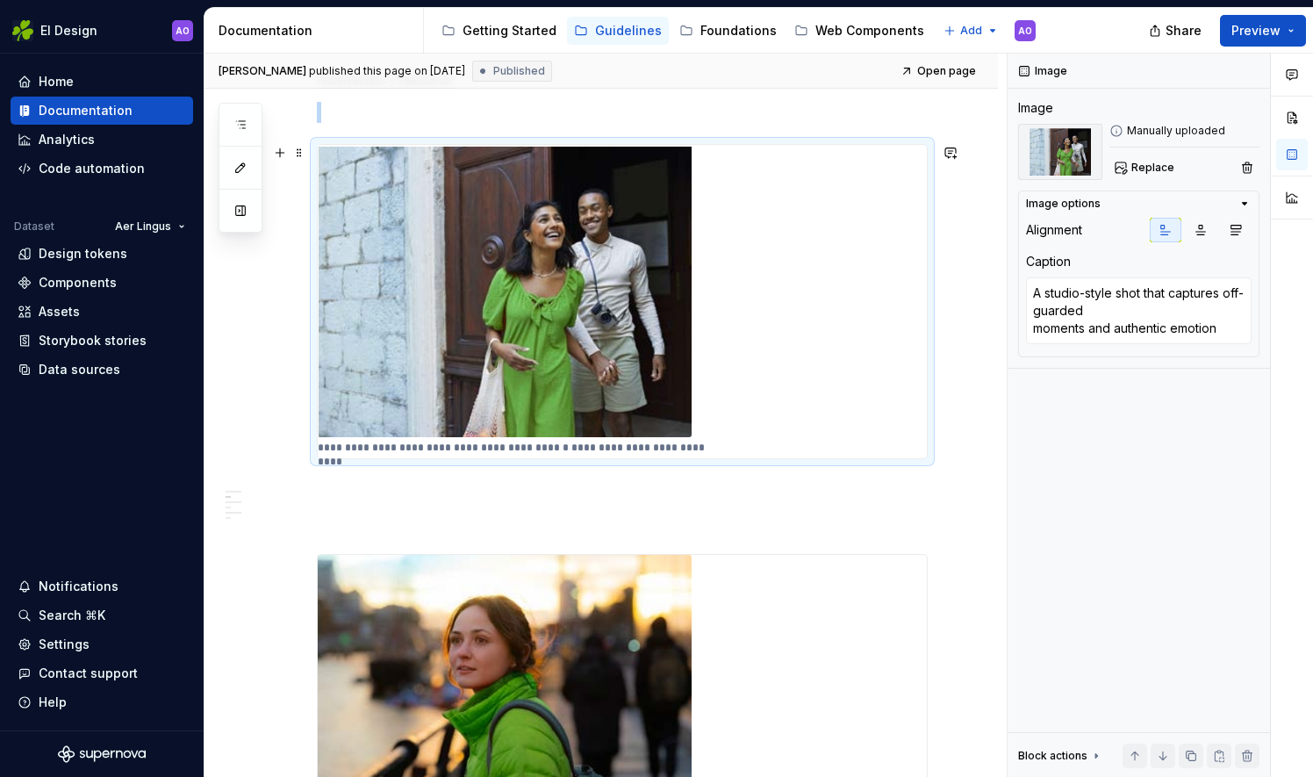
click at [570, 212] on img at bounding box center [505, 291] width 374 height 292
click at [1289, 114] on button "button" at bounding box center [1292, 118] width 32 height 32
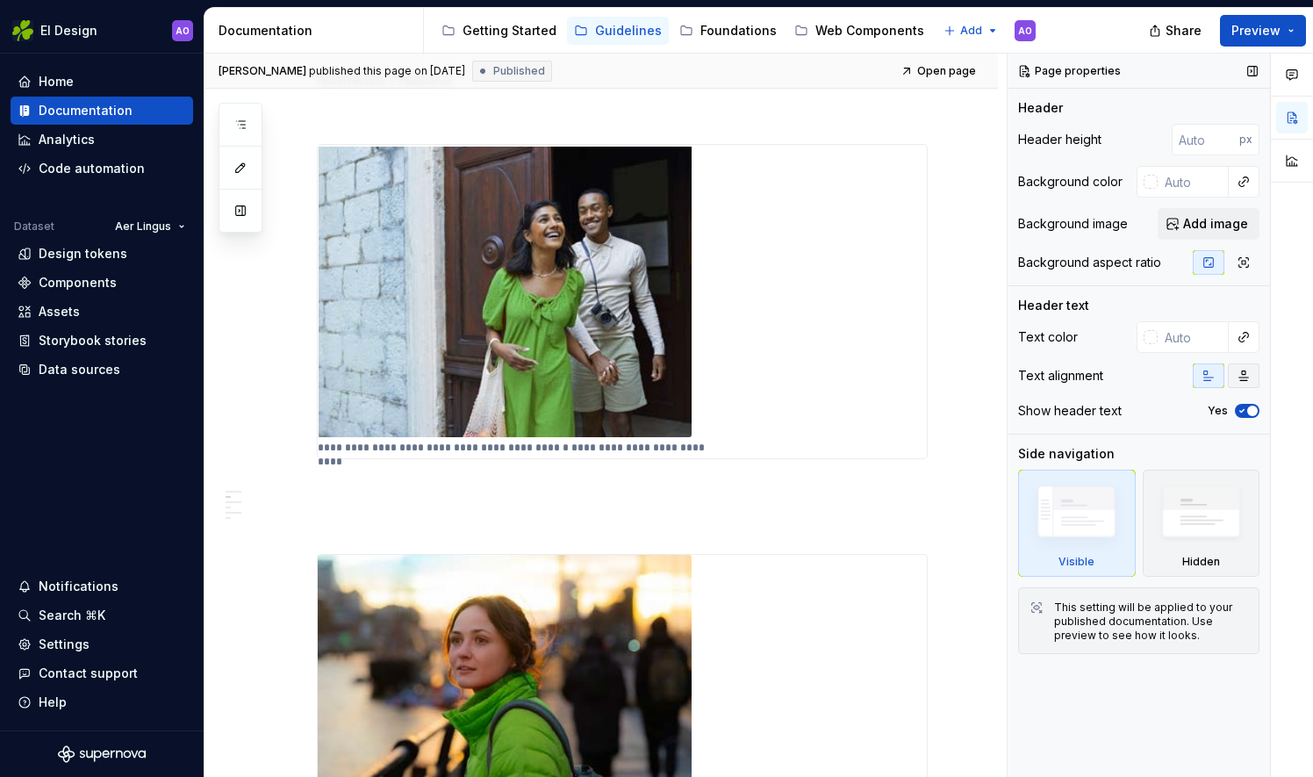
click at [1238, 363] on button "button" at bounding box center [1244, 375] width 32 height 25
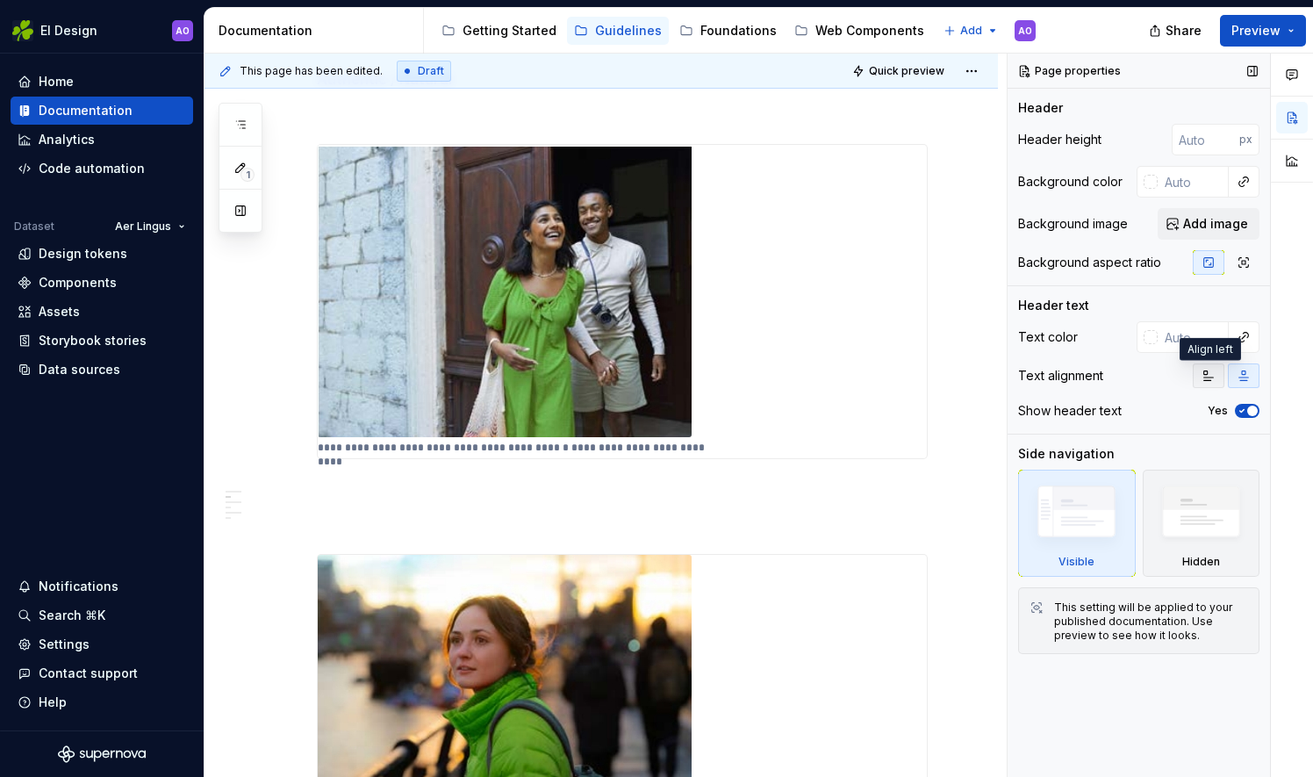
click at [1202, 375] on icon "button" at bounding box center [1209, 376] width 14 height 14
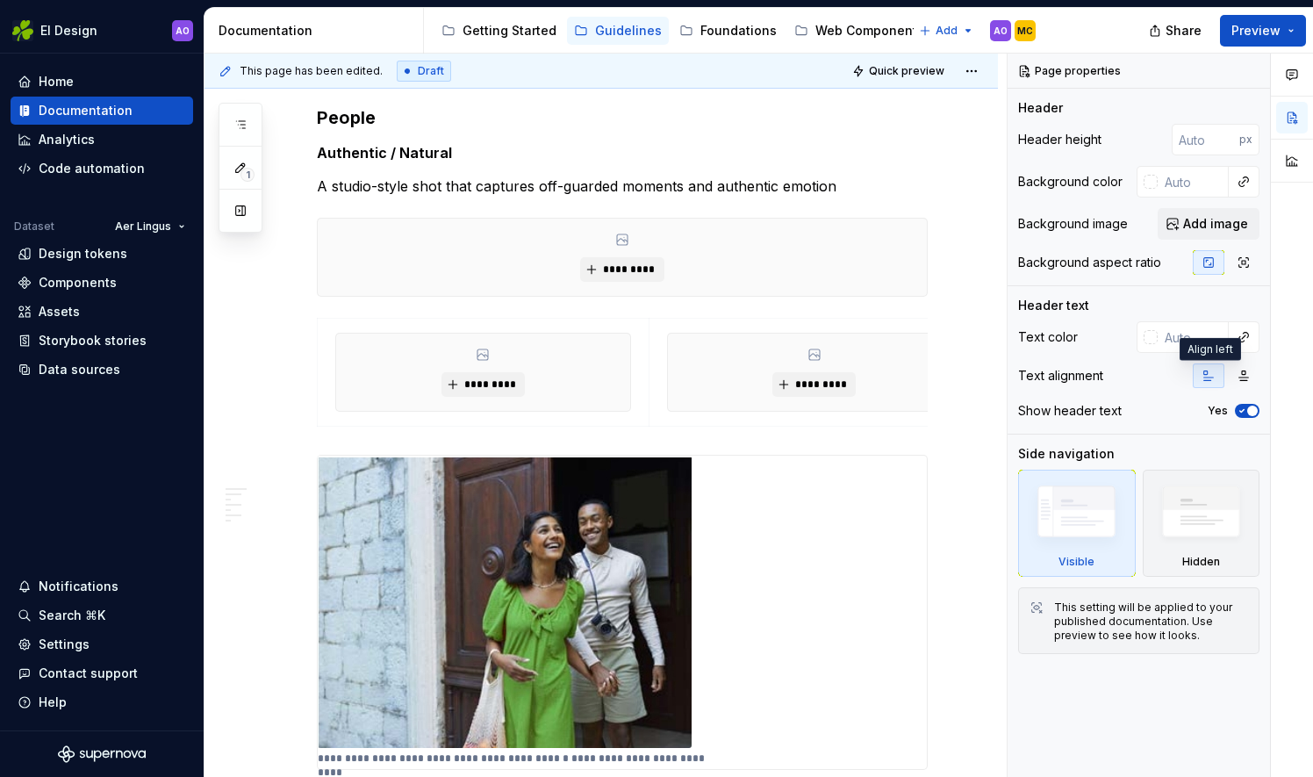
scroll to position [717, 0]
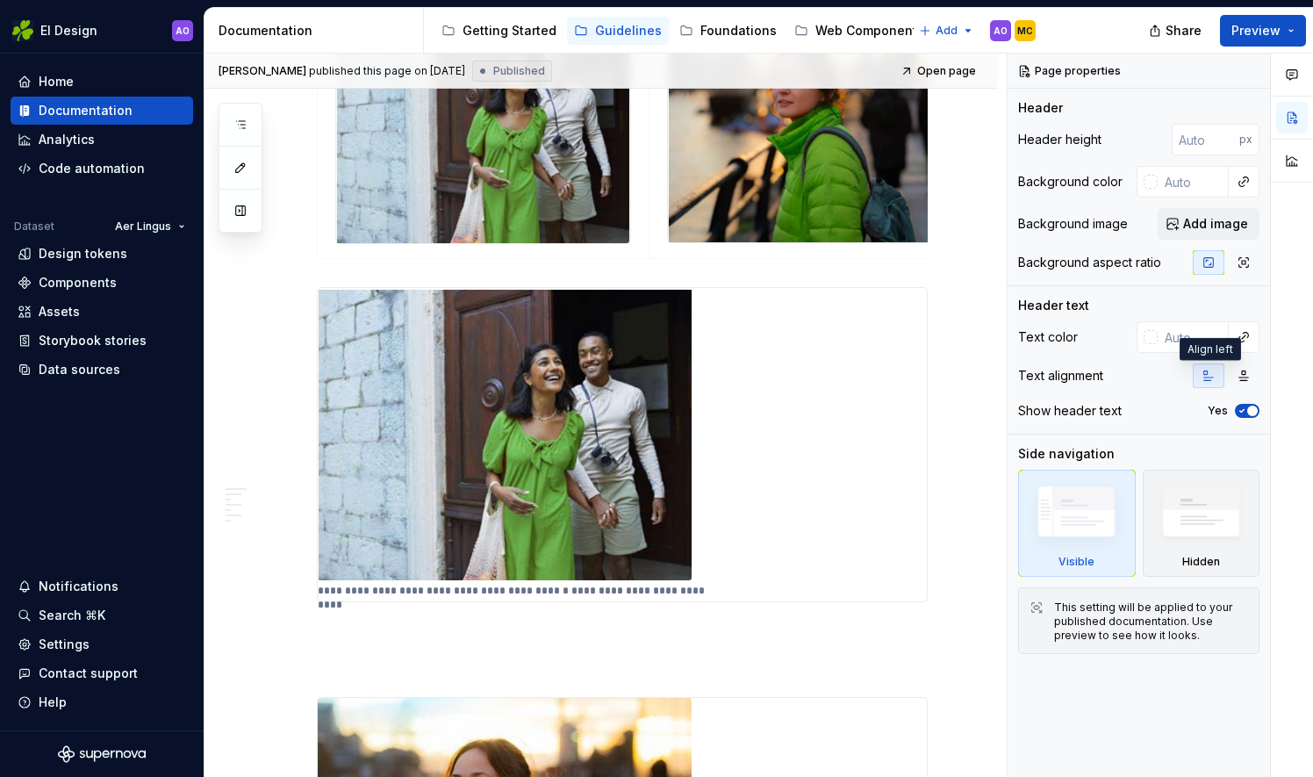
type textarea "*"
